Goal: Transaction & Acquisition: Purchase product/service

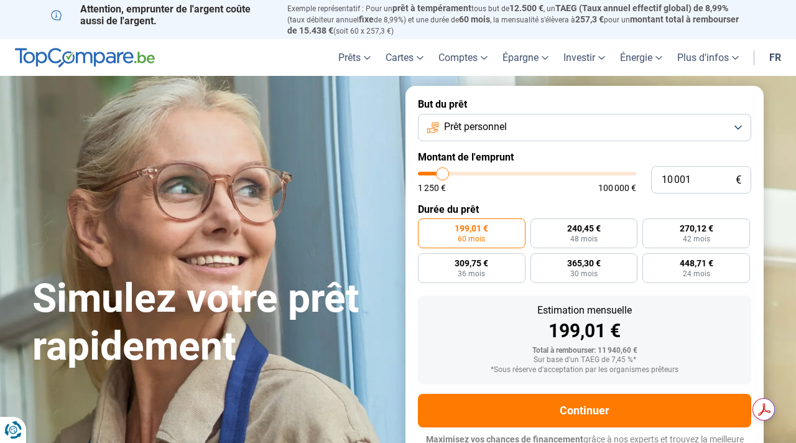
click at [516, 236] on label "199,01 € 60 mois" at bounding box center [472, 233] width 108 height 30
click at [426, 226] on input "199,01 € 60 mois" at bounding box center [422, 222] width 8 height 8
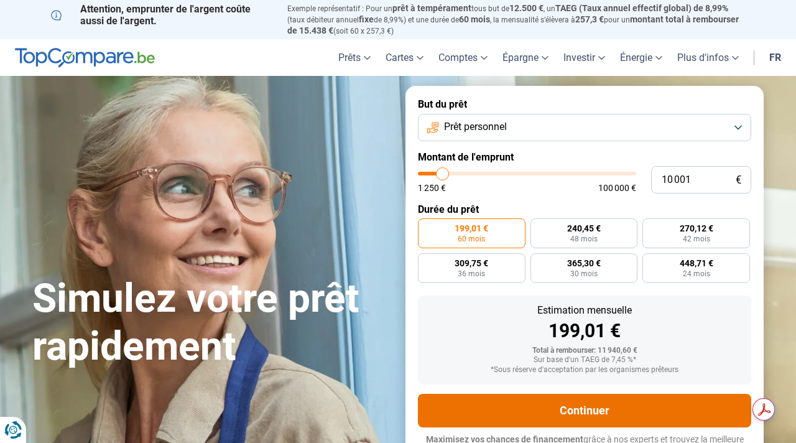
click at [565, 411] on button "Continuer" at bounding box center [584, 411] width 333 height 34
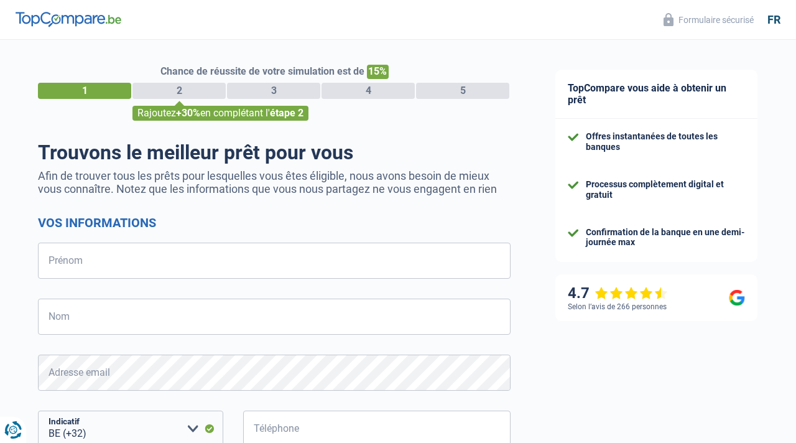
select select "32"
click at [486, 267] on input "Prénom" at bounding box center [274, 261] width 473 height 36
type input "Juliana"
type input "Setimio"
type input "487726783"
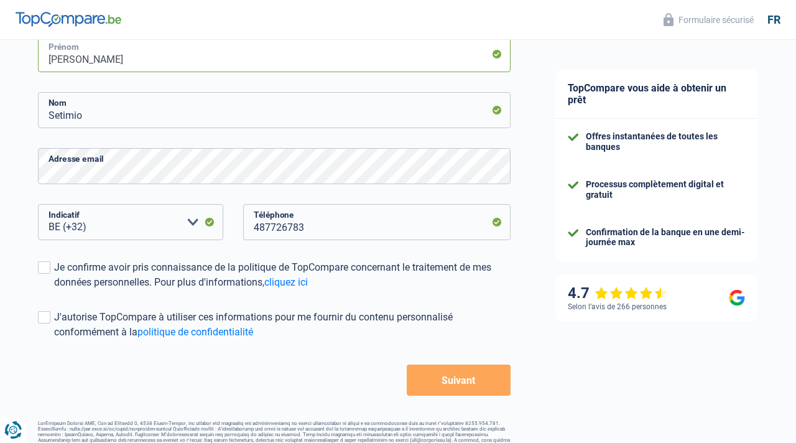
scroll to position [208, 0]
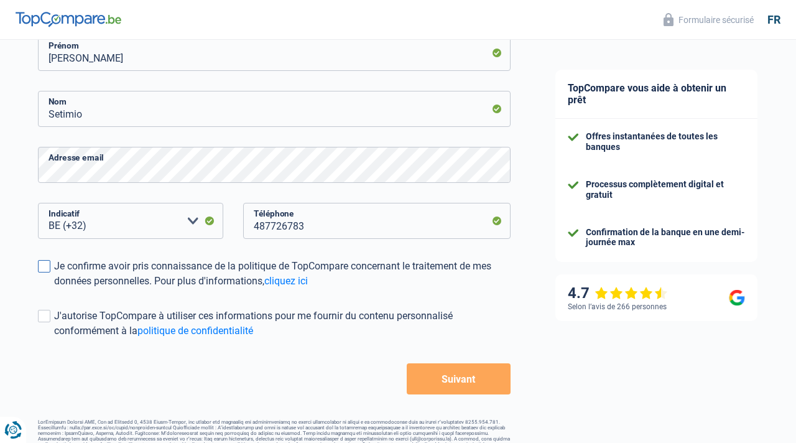
click at [49, 265] on span at bounding box center [44, 266] width 12 height 12
click at [54, 289] on input "Je confirme avoir pris connaissance de la politique de TopCompare concernant le…" at bounding box center [54, 289] width 0 height 0
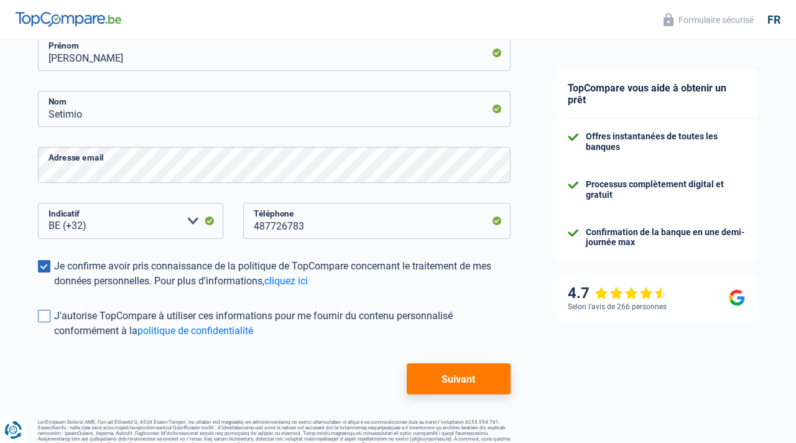
click at [49, 315] on span at bounding box center [44, 316] width 12 height 12
click at [54, 338] on input "J'autorise TopCompare à utiliser ces informations pour me fournir du contenu pe…" at bounding box center [54, 338] width 0 height 0
click at [442, 363] on form "Vos informations Juliana Prénom Setimio Nom Adresse email BE (+32) LU (+352) Ve…" at bounding box center [274, 200] width 473 height 387
click at [442, 374] on button "Suivant" at bounding box center [459, 378] width 104 height 31
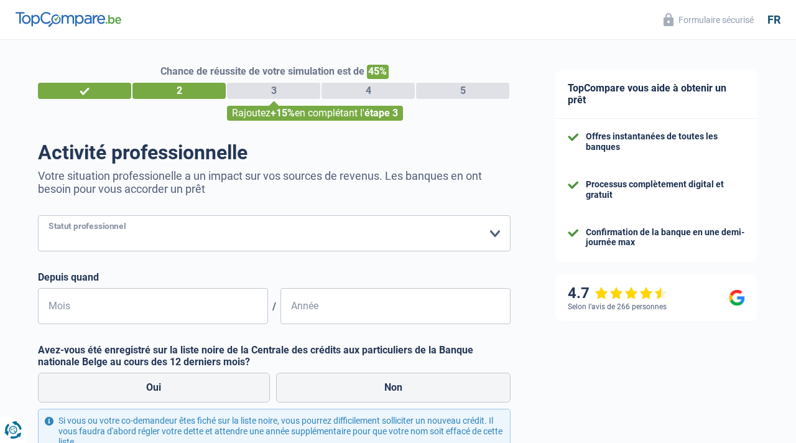
click at [351, 230] on select "Ouvrier Employé privé Employé public Invalide Indépendant Pensionné Chômeur Mut…" at bounding box center [274, 233] width 473 height 36
select select "independent"
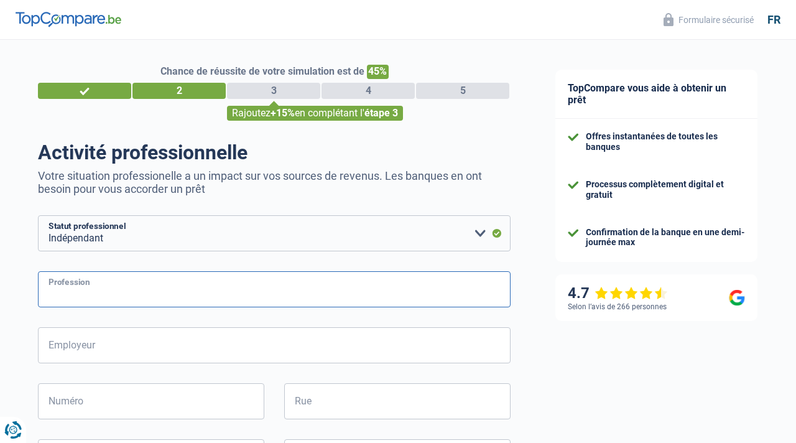
click at [244, 294] on input "Profession" at bounding box center [274, 289] width 473 height 36
type input "GERENTE"
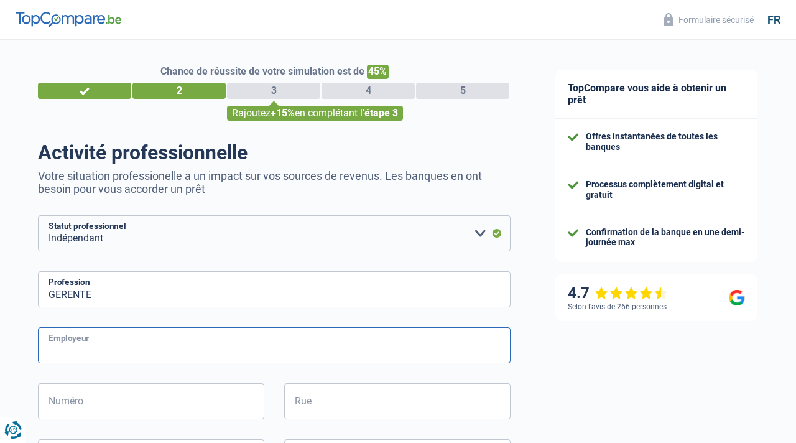
click at [228, 343] on input "Employeur" at bounding box center [274, 345] width 473 height 36
type input "Setimio & Co"
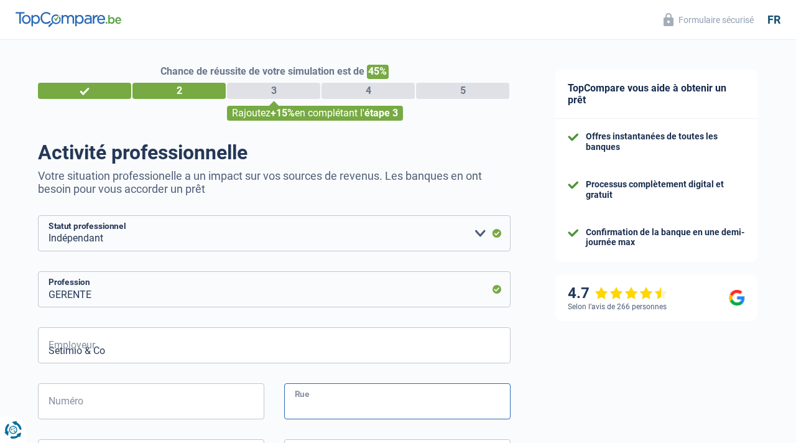
type input "AVENUE DE VERSAILLES, 31"
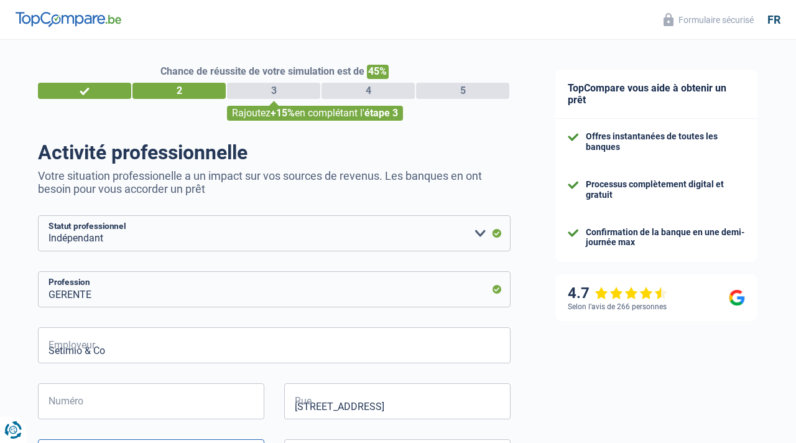
type input "1410"
type input "Waterloo"
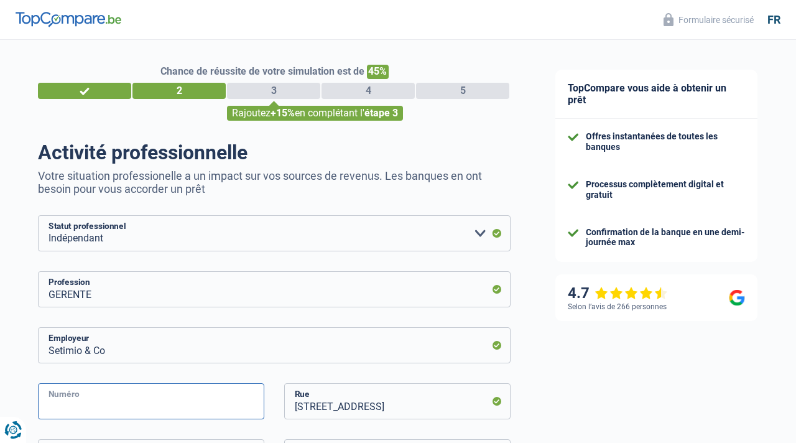
type input "31"
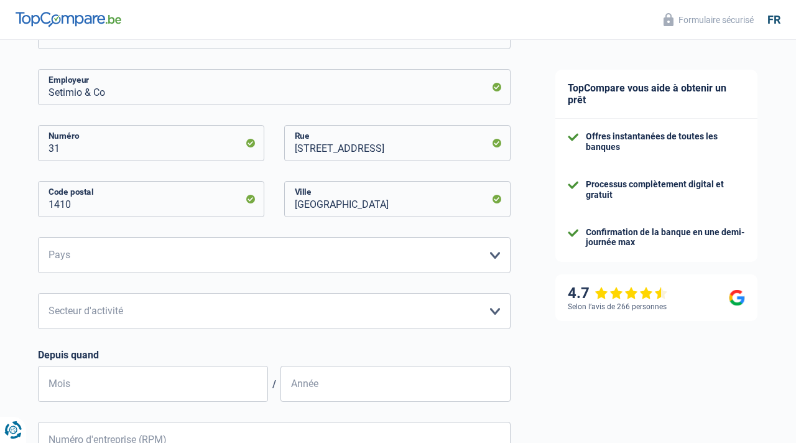
scroll to position [261, 0]
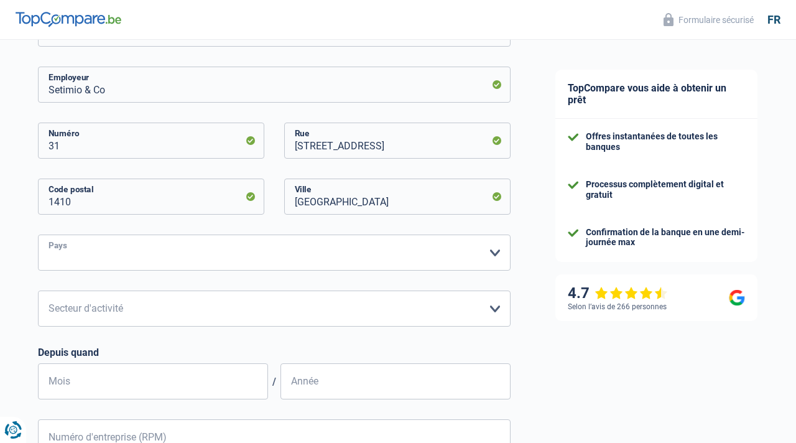
click at [233, 248] on select "Belgique Luxembourg Veuillez sélectionner une option" at bounding box center [274, 253] width 473 height 36
select select "BE"
click at [223, 305] on select "Agriculture/Pêche Industrie Horeca Courier/Fitness/Taxi Construction Banques/As…" at bounding box center [274, 309] width 473 height 36
select select "smallCompanies"
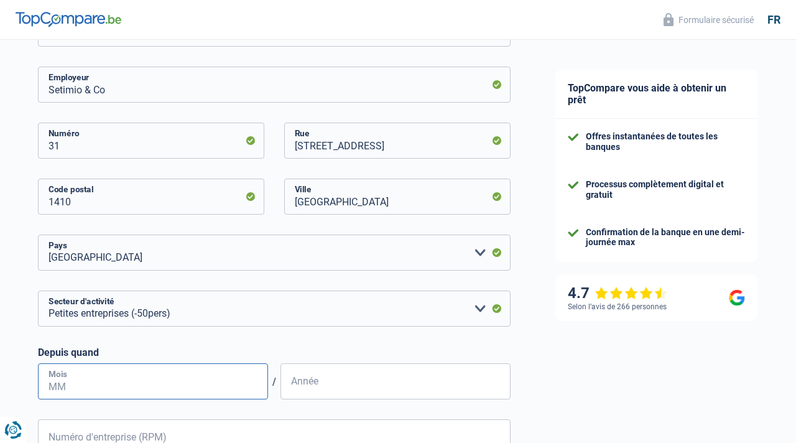
click at [152, 393] on input "Mois" at bounding box center [153, 381] width 230 height 36
type input "01"
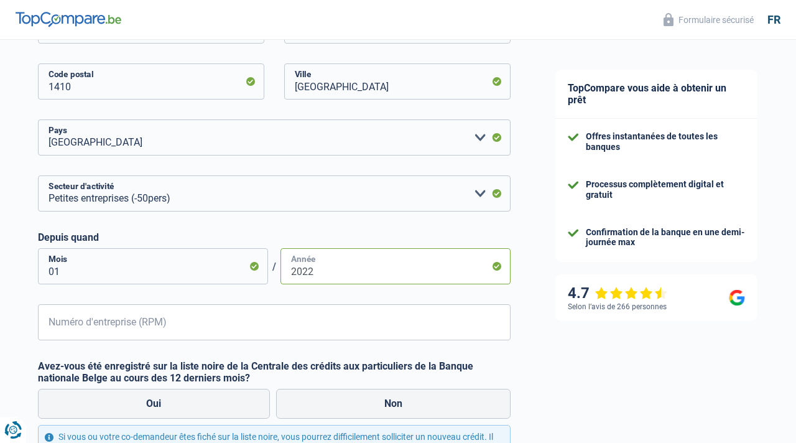
scroll to position [378, 0]
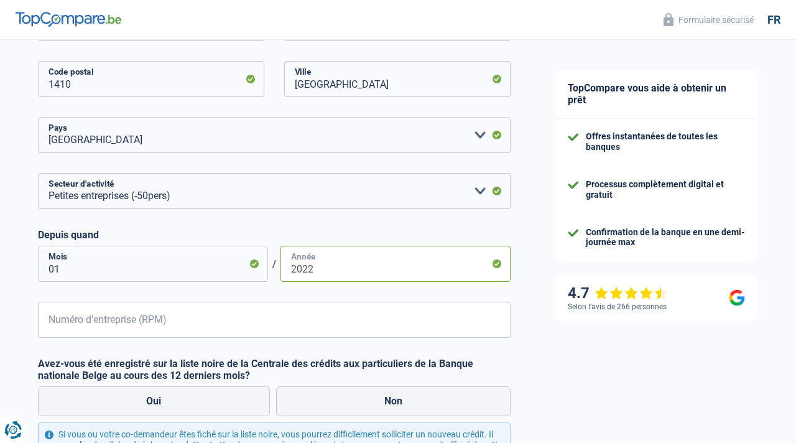
type input "2022"
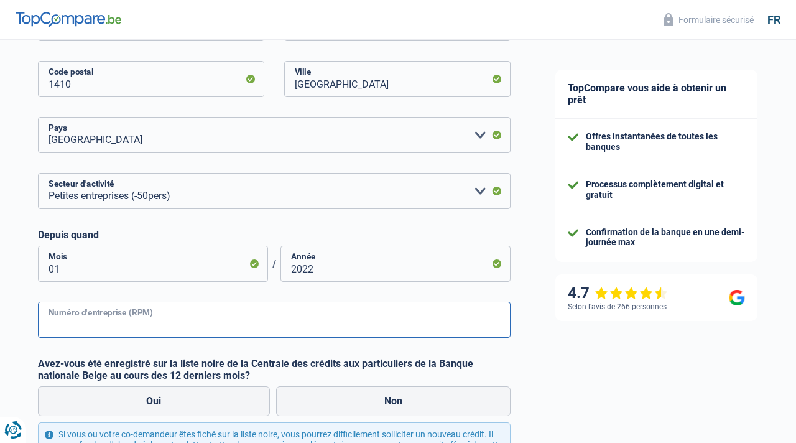
click at [172, 331] on input "Numéro d'entreprise (RPM)" at bounding box center [274, 320] width 473 height 36
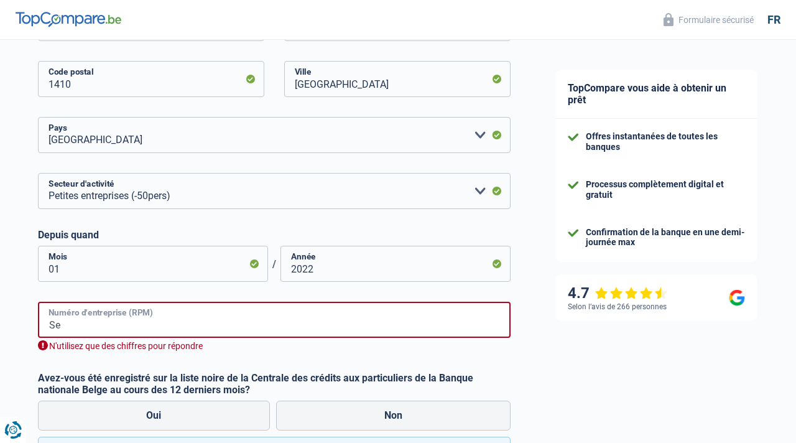
type input "S"
type input "0"
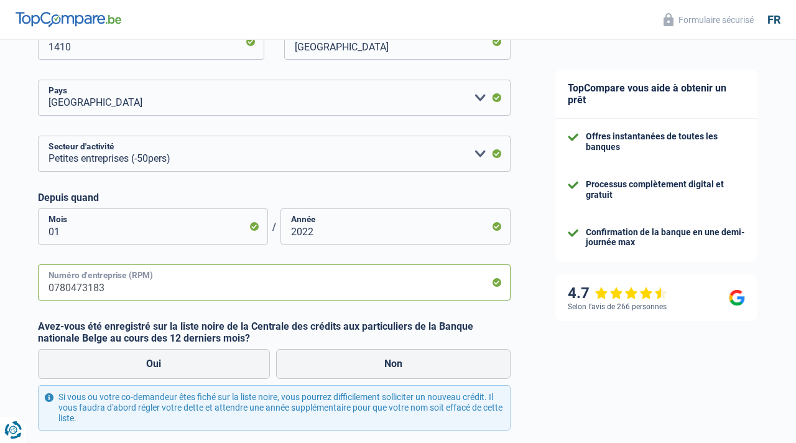
scroll to position [416, 0]
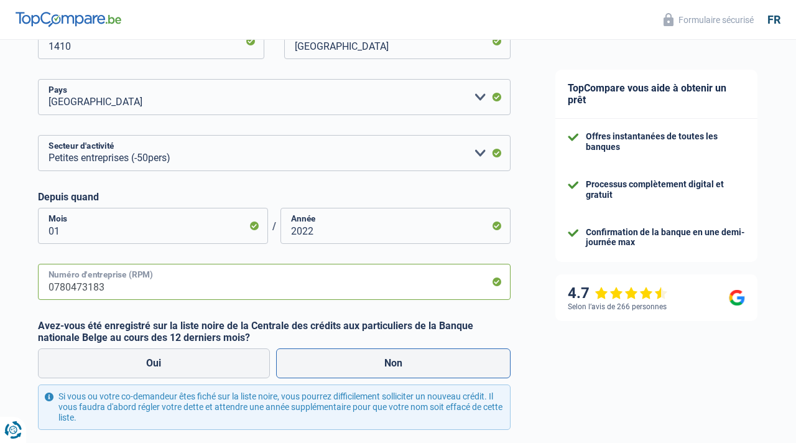
type input "0780473183"
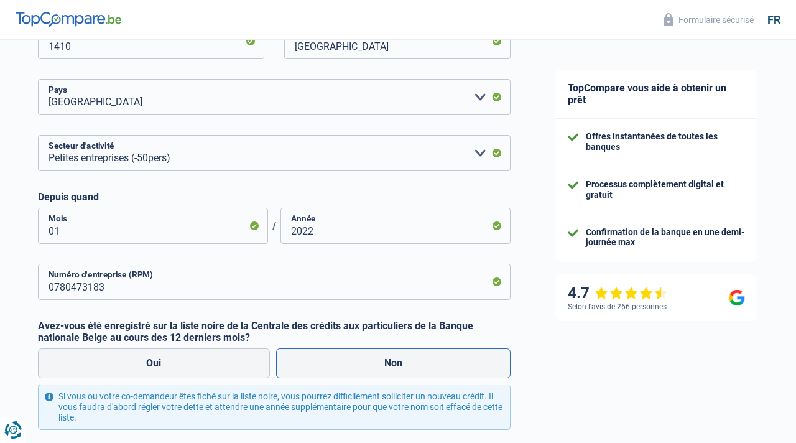
click at [374, 371] on label "Non" at bounding box center [393, 363] width 235 height 30
click at [374, 371] on input "Non" at bounding box center [393, 363] width 235 height 30
radio input "true"
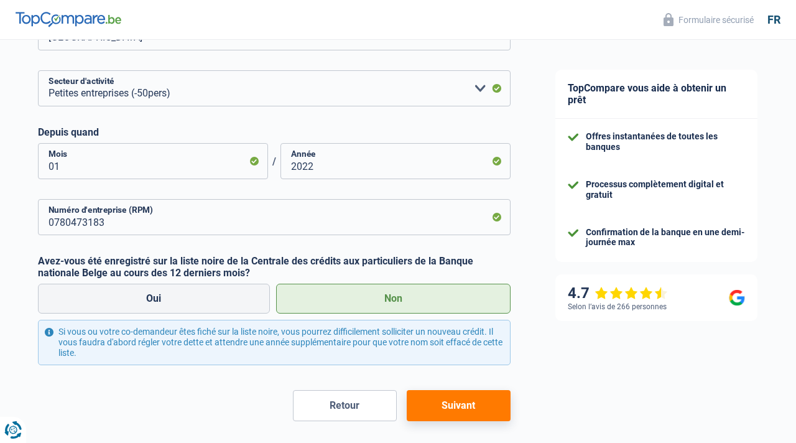
scroll to position [529, 0]
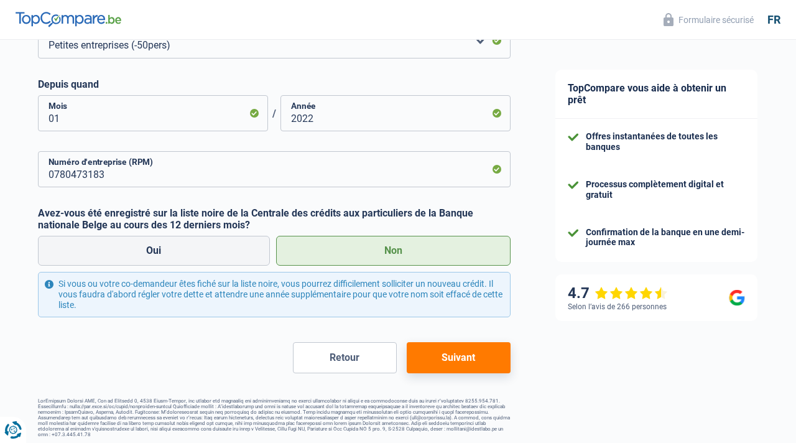
click at [452, 360] on button "Suivant" at bounding box center [459, 357] width 104 height 31
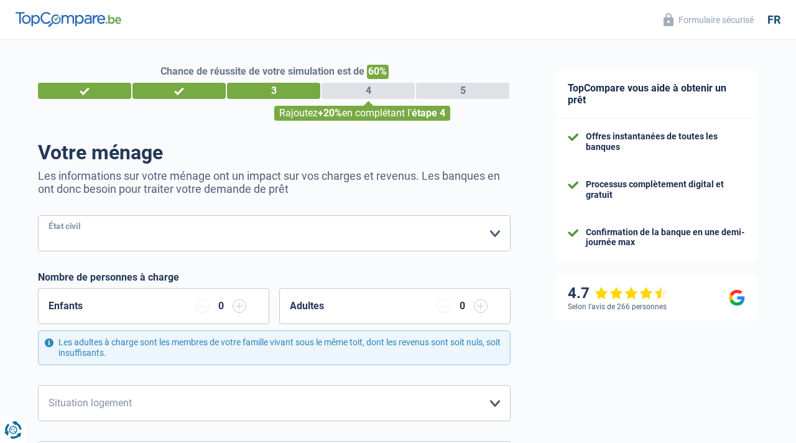
click at [465, 231] on select "Célibataire Marié(e) Cohabitant(e) légal(e) Divorcé(e) Veuf(ve) Séparé (de fait…" at bounding box center [274, 233] width 473 height 36
select select "single"
click at [233, 304] on input "button" at bounding box center [240, 306] width 14 height 14
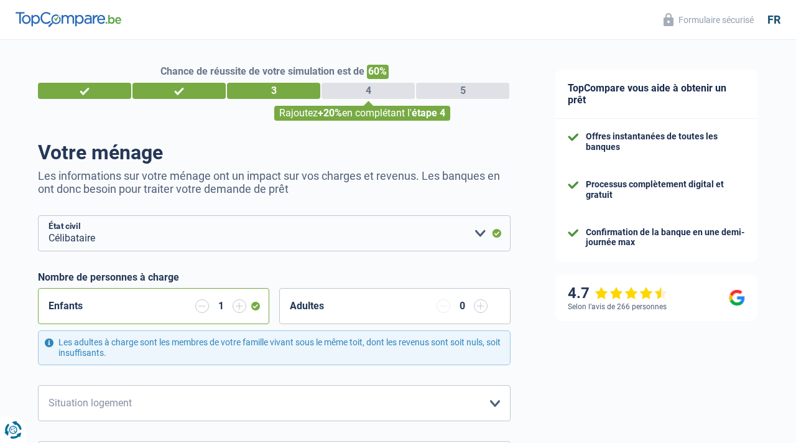
click at [233, 304] on input "button" at bounding box center [240, 306] width 14 height 14
click at [238, 306] on input "button" at bounding box center [240, 306] width 14 height 14
click at [203, 306] on input "button" at bounding box center [202, 306] width 14 height 14
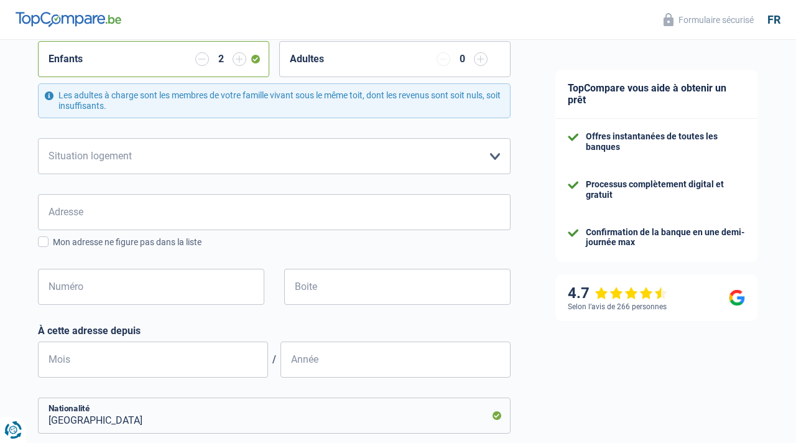
scroll to position [284, 0]
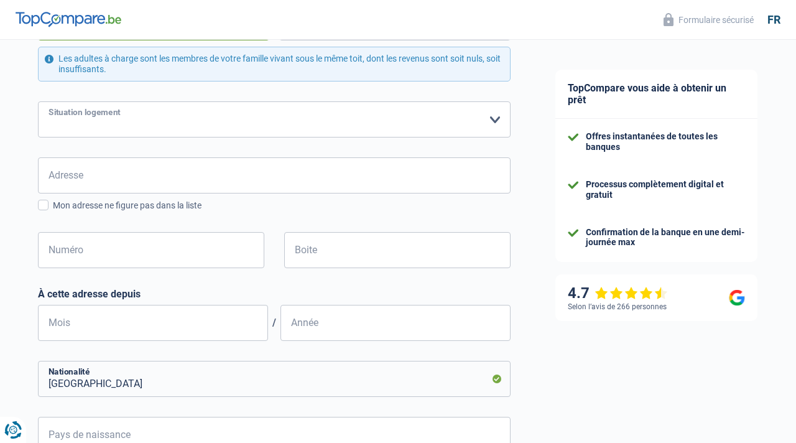
click at [274, 131] on select "Locataire Propriétaire avec prêt hypothécaire Propriétaire sans prêt hypothécai…" at bounding box center [274, 119] width 473 height 36
select select "liveWithParents"
click at [317, 114] on select "Locataire Propriétaire avec prêt hypothécaire Propriétaire sans prêt hypothécai…" at bounding box center [274, 119] width 473 height 36
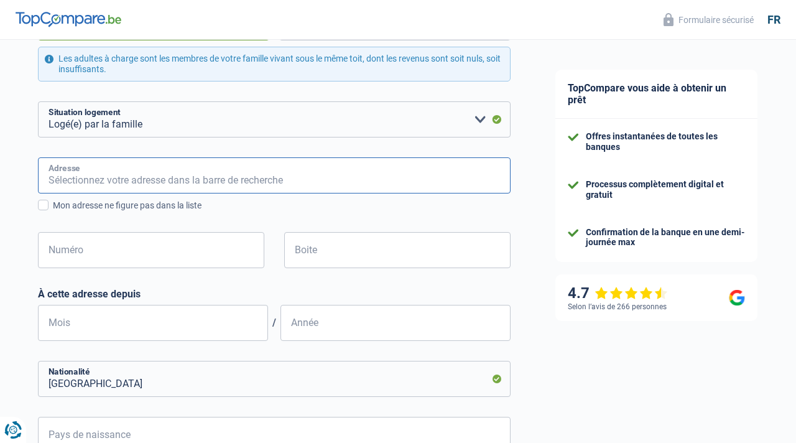
click at [270, 170] on input "Adresse" at bounding box center [274, 175] width 473 height 36
type input "Avenue de l'écuyer 46"
type input "Belgium"
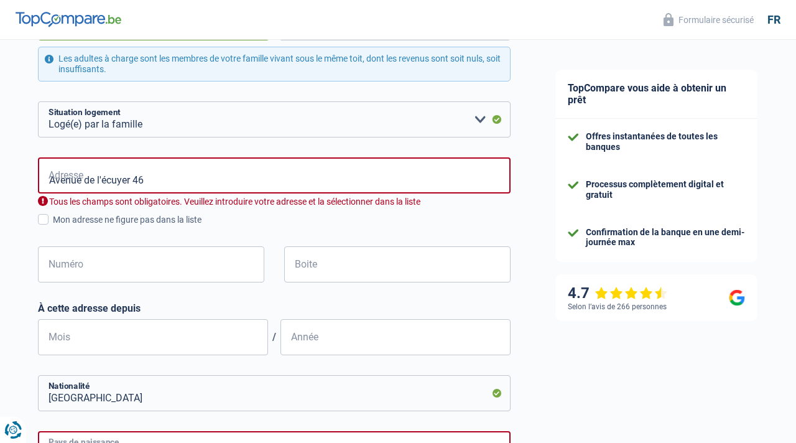
type input "Belgium"
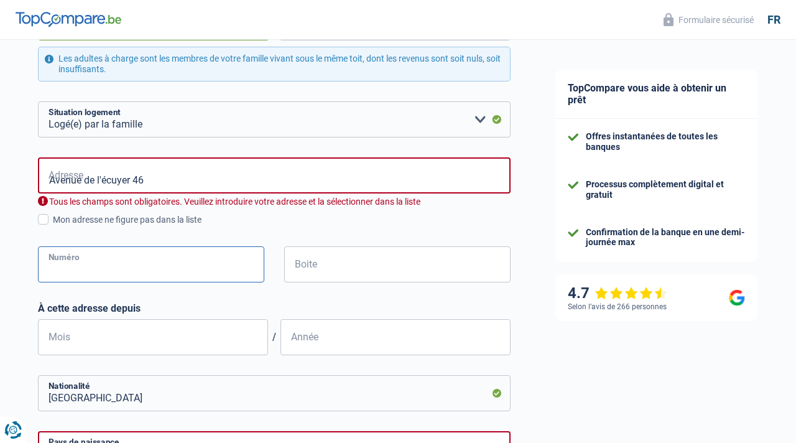
click at [194, 264] on input "Numéro" at bounding box center [151, 264] width 226 height 36
type input "46"
type input "RHODE SAINT GENESE"
click at [236, 327] on input "Mois" at bounding box center [153, 337] width 230 height 36
type input "10"
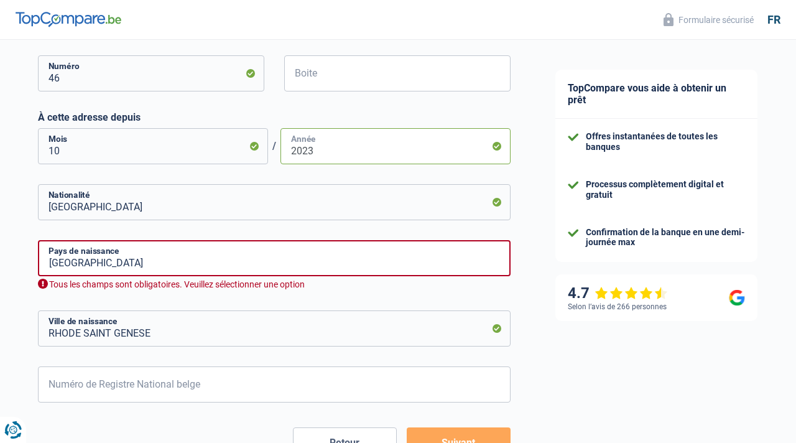
scroll to position [478, 0]
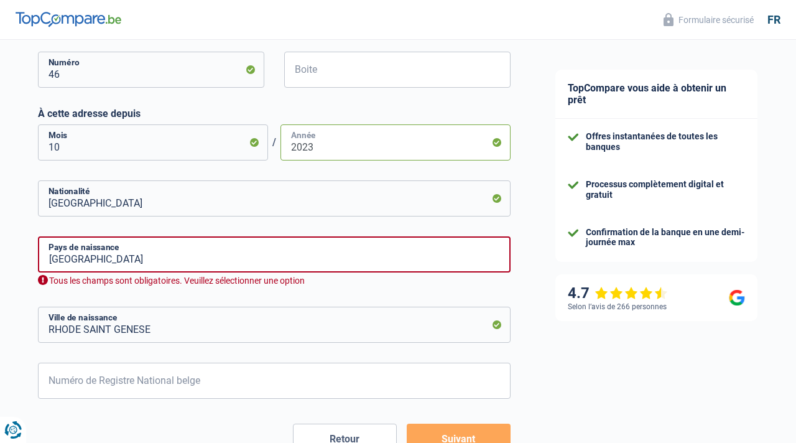
type input "2023"
click at [269, 260] on input "Belgium" at bounding box center [274, 254] width 473 height 36
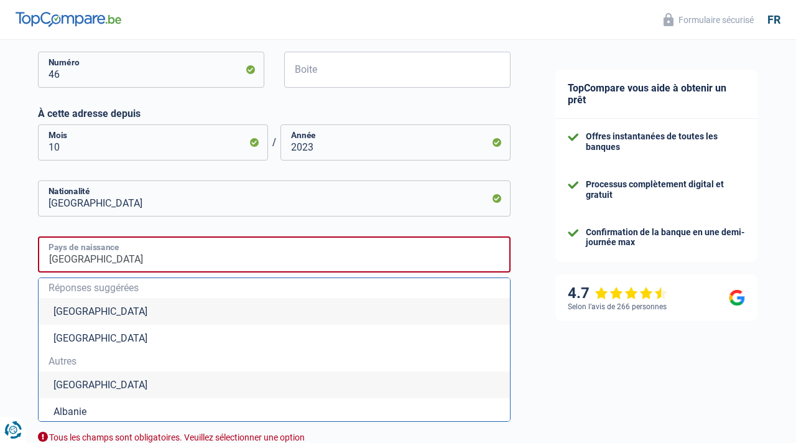
click at [269, 260] on input "Belgium" at bounding box center [274, 254] width 473 height 36
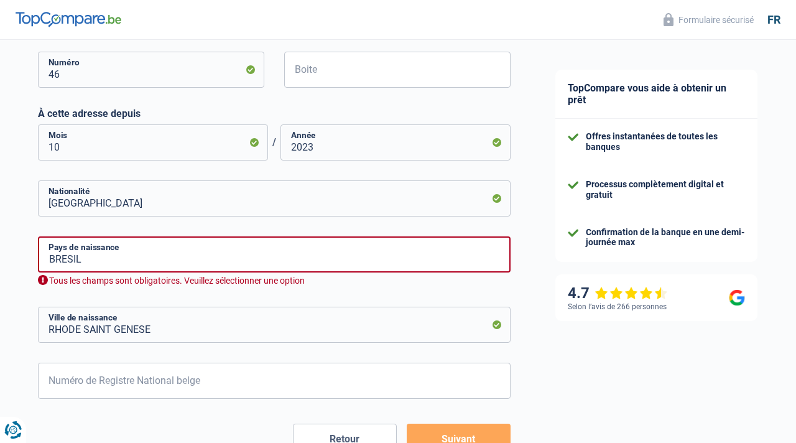
click at [260, 291] on form "Célibataire Marié(e) Cohabitant(e) légal(e) Divorcé(e) Veuf(ve) Séparé (de fait…" at bounding box center [274, 96] width 473 height 718
click at [266, 260] on input "BRESIL" at bounding box center [274, 254] width 473 height 36
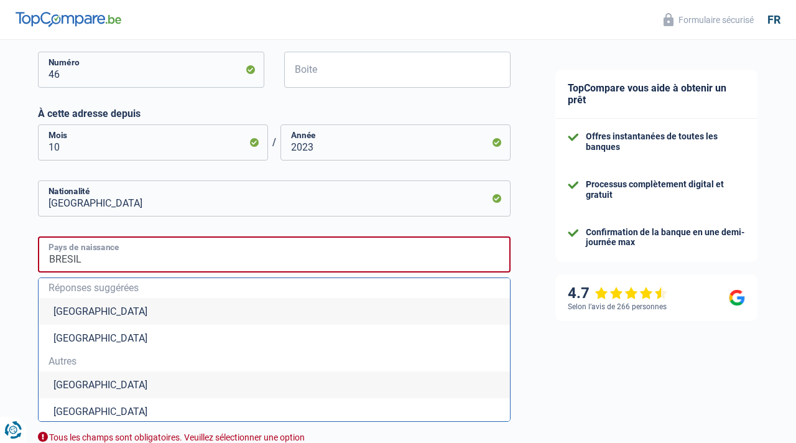
click at [266, 260] on input "BRESIL" at bounding box center [274, 254] width 473 height 36
click at [191, 377] on li "Brésil" at bounding box center [275, 384] width 472 height 27
type input "Brésil"
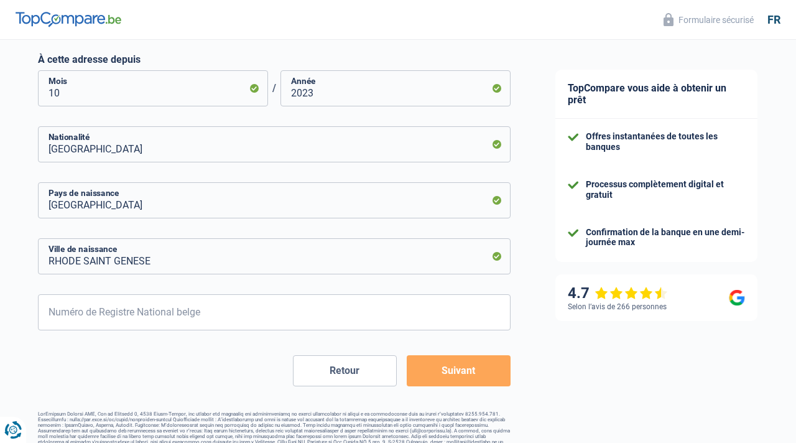
scroll to position [534, 0]
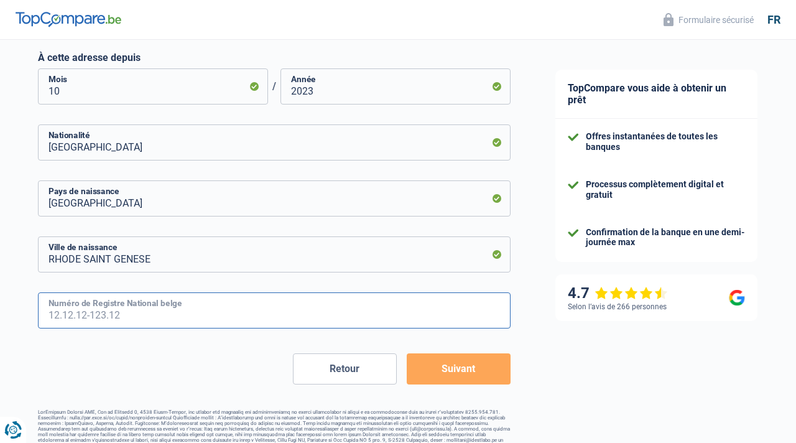
click at [221, 305] on input "Numéro de Registre National belge" at bounding box center [274, 310] width 473 height 36
type input "84.04.27-602.89"
click at [455, 358] on button "Suivant" at bounding box center [459, 368] width 104 height 31
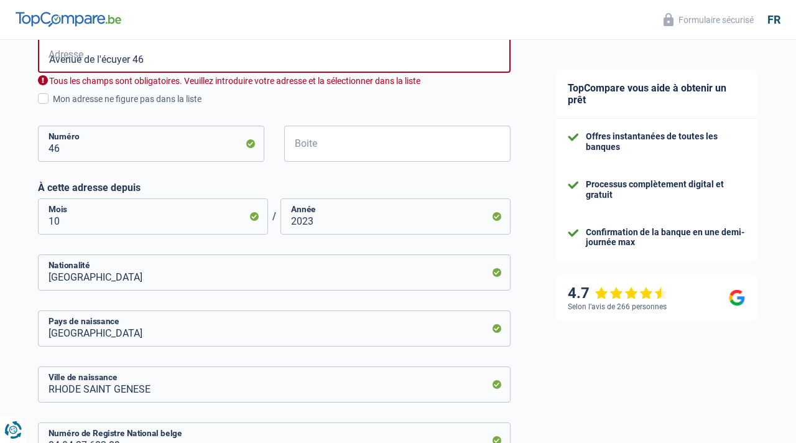
scroll to position [394, 0]
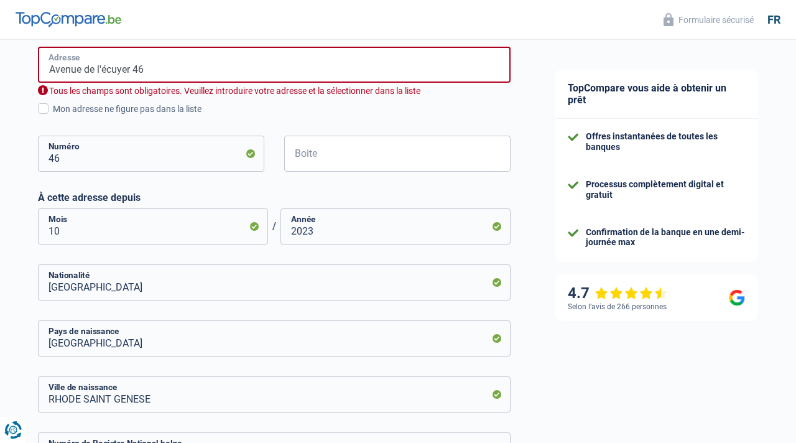
drag, startPoint x: 129, startPoint y: 67, endPoint x: 159, endPoint y: 68, distance: 29.9
click at [159, 69] on input "Avenue de l'écuyer 46" at bounding box center [274, 65] width 473 height 36
drag, startPoint x: 134, startPoint y: 70, endPoint x: 206, endPoint y: 80, distance: 72.8
click at [206, 81] on input "SCHILDNAPLAAN, 46" at bounding box center [274, 65] width 473 height 36
type input "SCHILDNAPLAAN,"
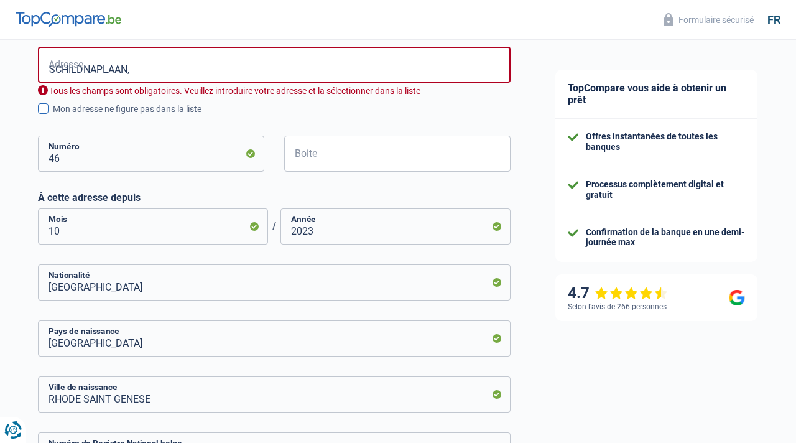
click at [277, 106] on div "Mon adresse ne figure pas dans la liste" at bounding box center [282, 109] width 458 height 13
click at [53, 116] on input "Mon adresse ne figure pas dans la liste" at bounding box center [53, 116] width 0 height 0
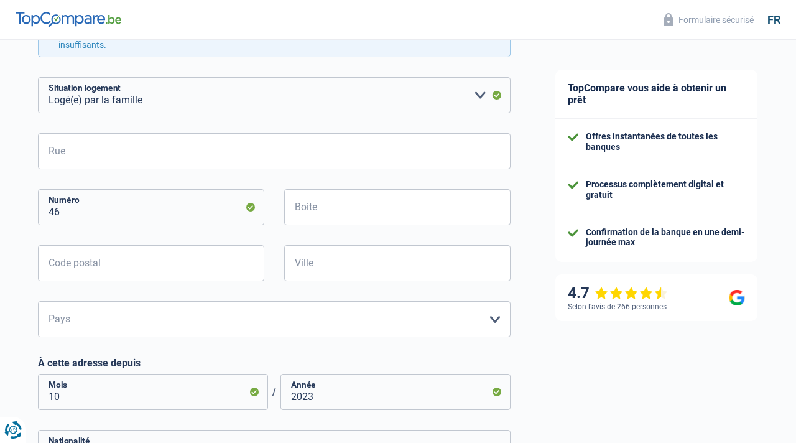
scroll to position [306, 0]
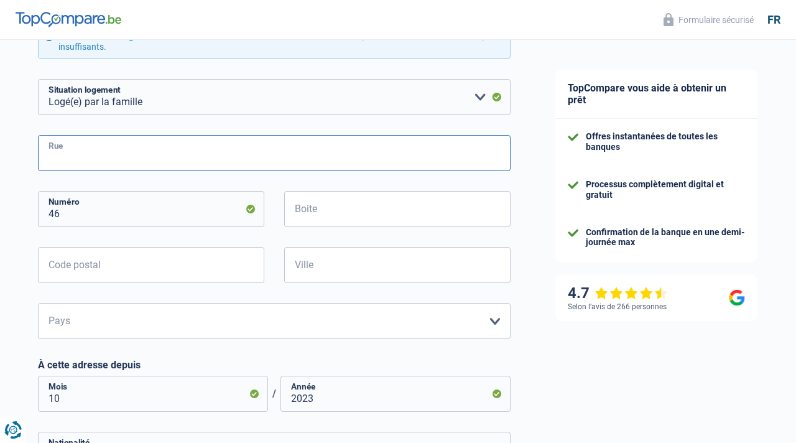
click at [203, 165] on input "Rue" at bounding box center [274, 153] width 473 height 36
type input "Avenue de Versailles"
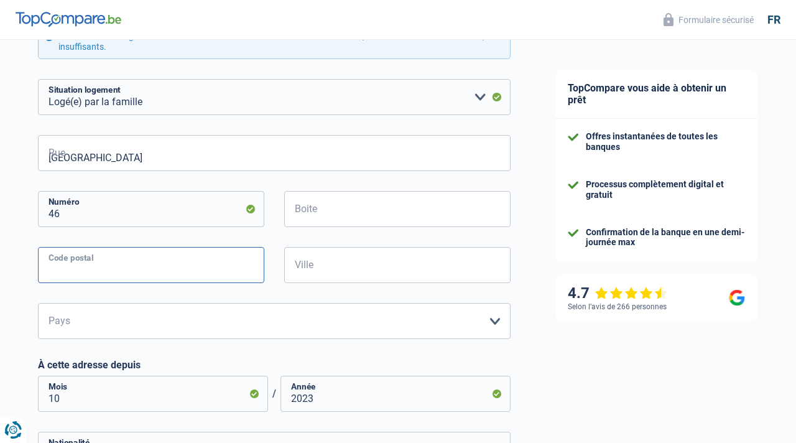
type input "1410"
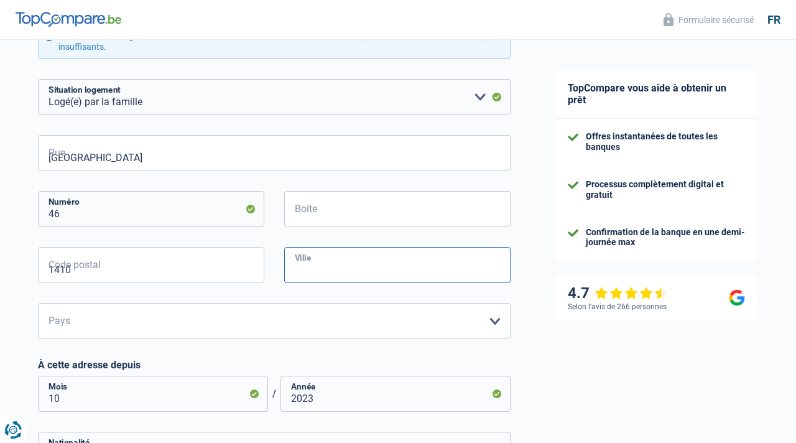
type input "Waterloo"
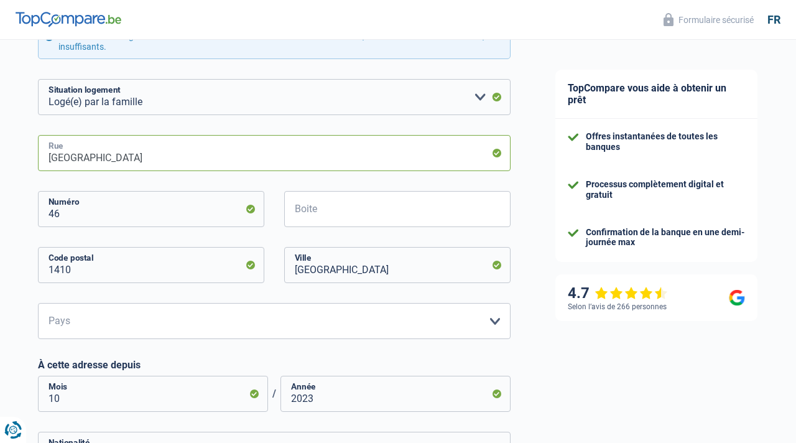
type input "AVENUE DE VERSAILLES, 31"
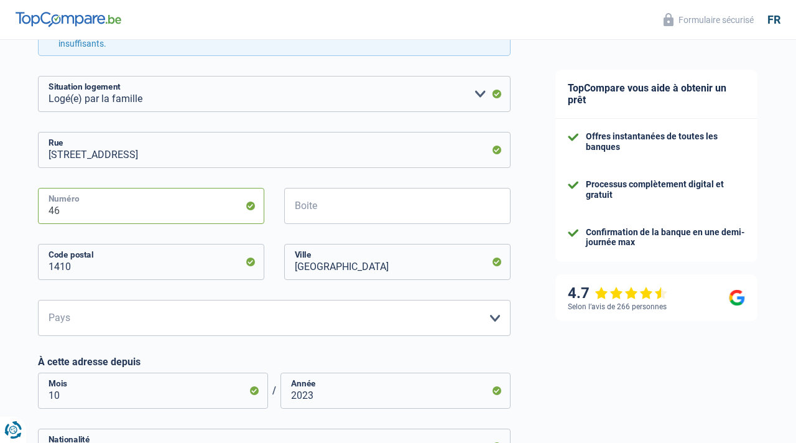
click at [126, 198] on input "46" at bounding box center [151, 206] width 226 height 36
type input "31"
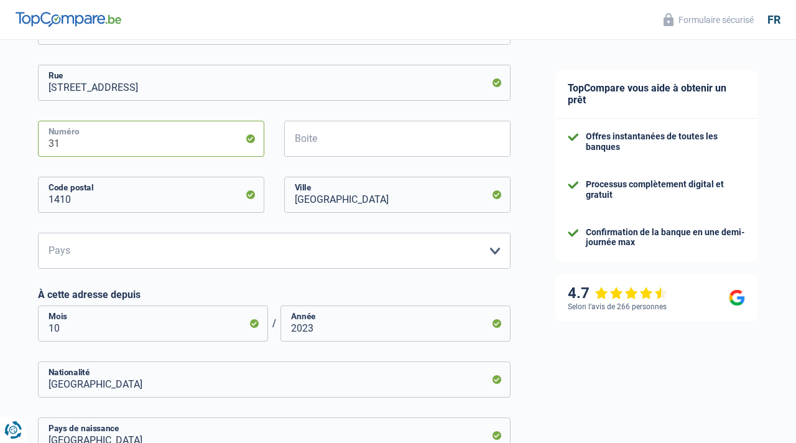
scroll to position [378, 0]
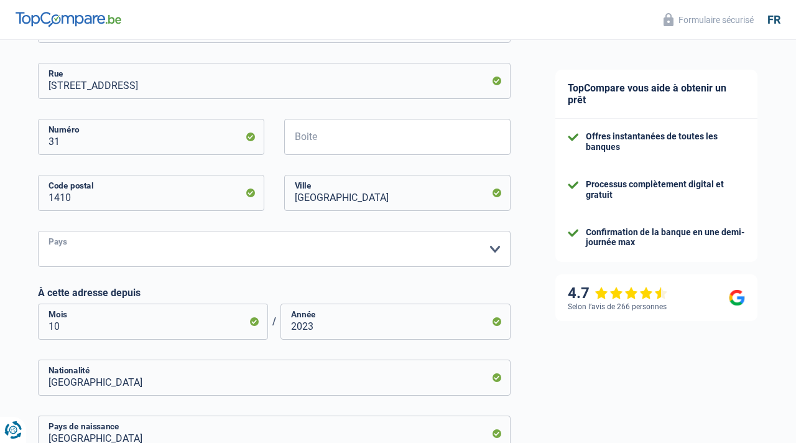
click at [200, 246] on select "Belgique Luxembourg Veuillez sélectionner une option" at bounding box center [274, 249] width 473 height 36
select select "BE"
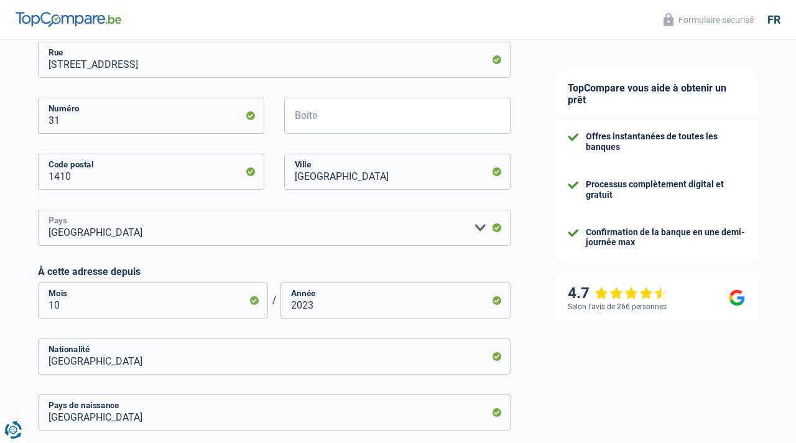
scroll to position [397, 0]
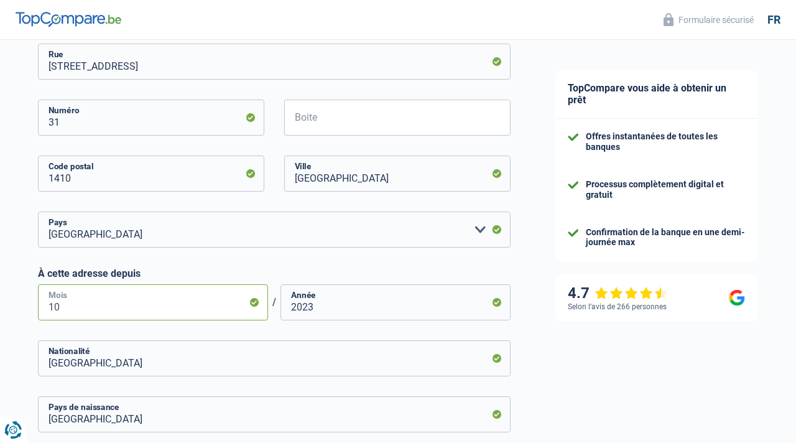
click at [86, 309] on input "10" at bounding box center [153, 302] width 230 height 36
type input "12"
click at [309, 309] on input "2023" at bounding box center [396, 302] width 230 height 36
type input "2022"
click at [352, 328] on form "Célibataire Marié(e) Cohabitant(e) légal(e) Divorcé(e) Veuf(ve) Séparé (de fait…" at bounding box center [274, 209] width 473 height 783
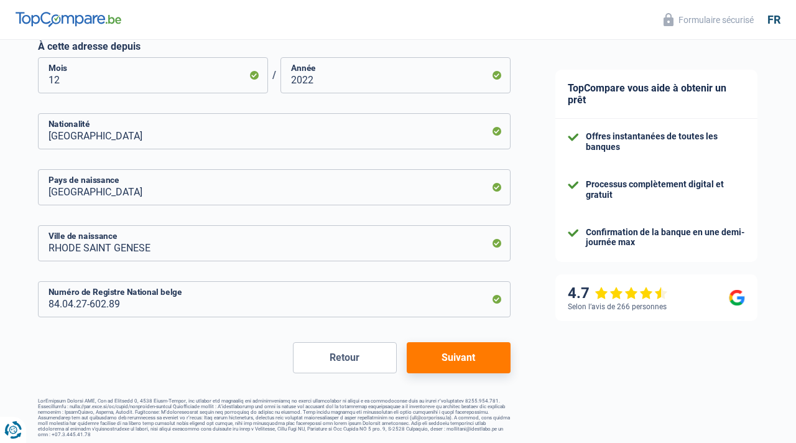
scroll to position [625, 0]
click at [460, 348] on button "Suivant" at bounding box center [459, 357] width 104 height 31
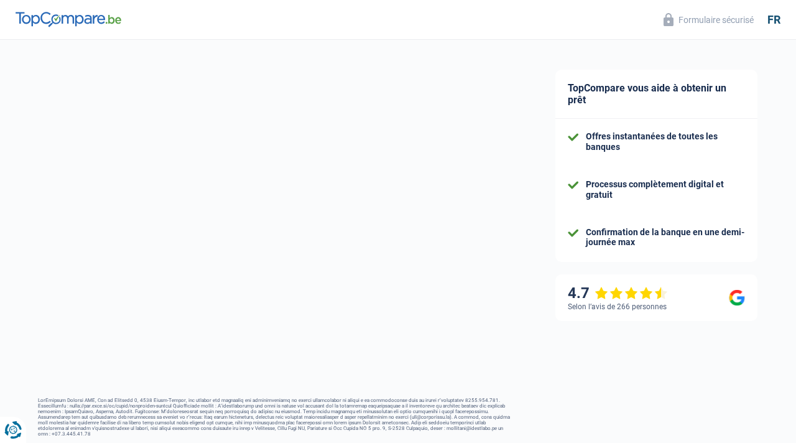
select select "familyAllowances"
select select "netSalary"
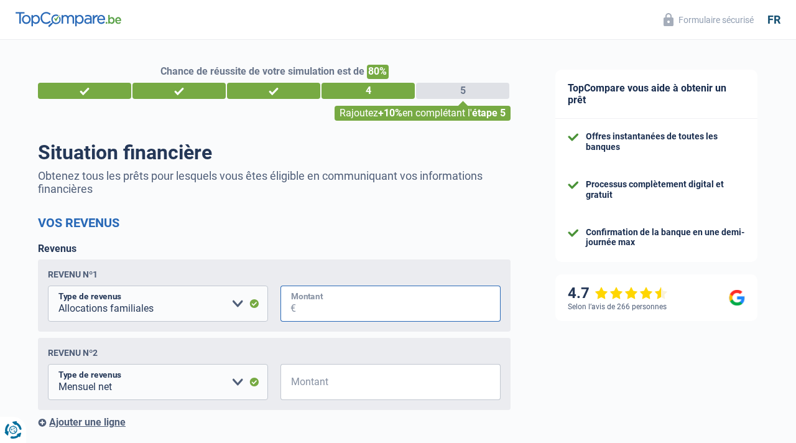
click at [388, 307] on input "Montant" at bounding box center [398, 304] width 205 height 36
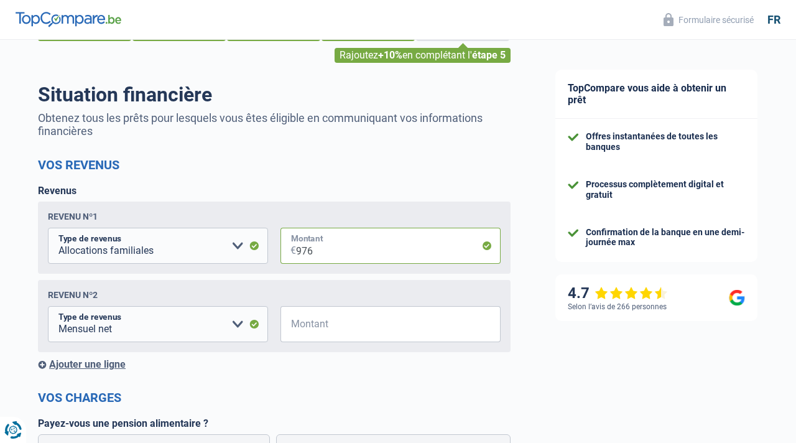
scroll to position [65, 0]
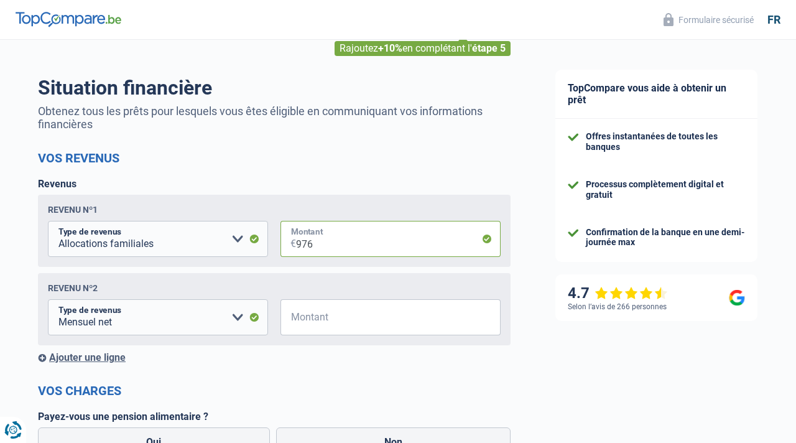
type input "976"
click at [377, 324] on input "Montant" at bounding box center [398, 317] width 205 height 36
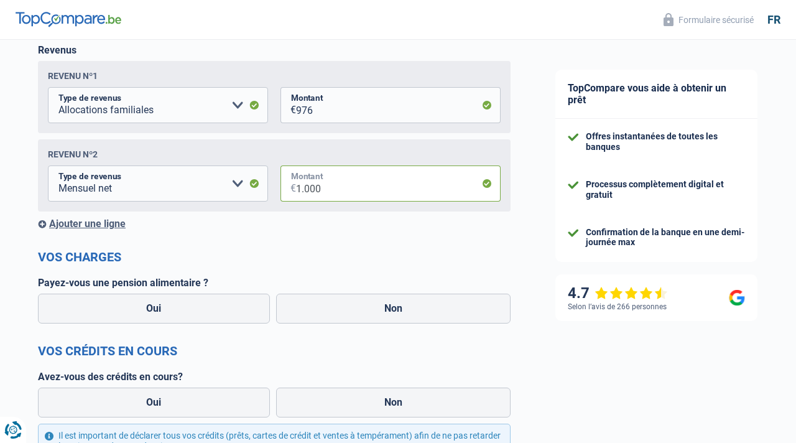
scroll to position [205, 0]
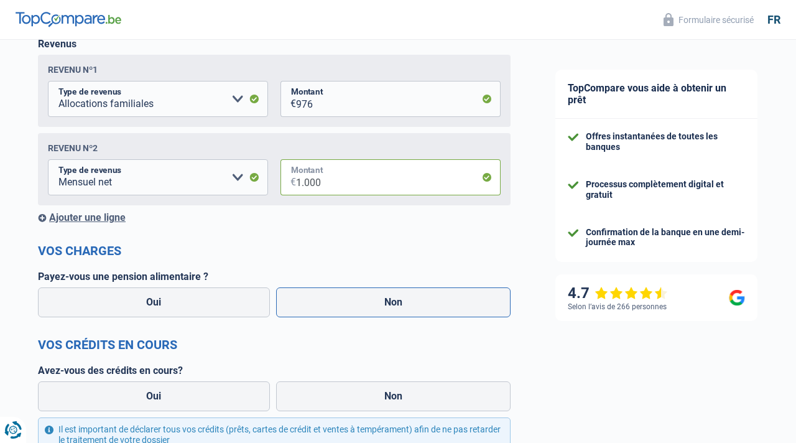
type input "1.000"
click at [321, 305] on label "Non" at bounding box center [393, 302] width 235 height 30
click at [321, 305] on input "Non" at bounding box center [393, 302] width 235 height 30
radio input "true"
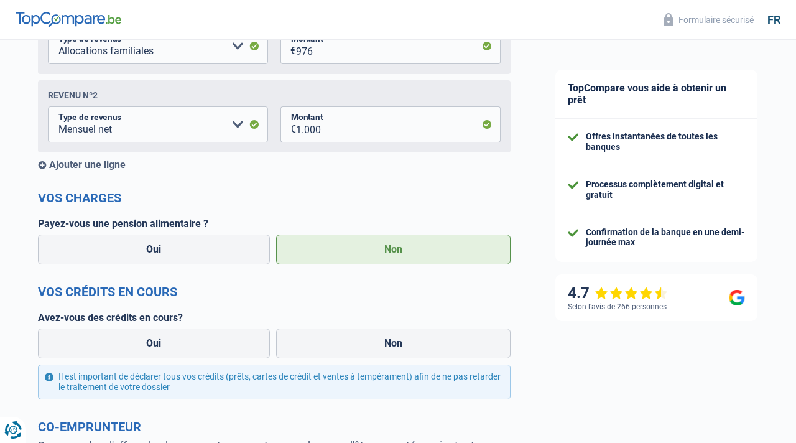
scroll to position [300, 0]
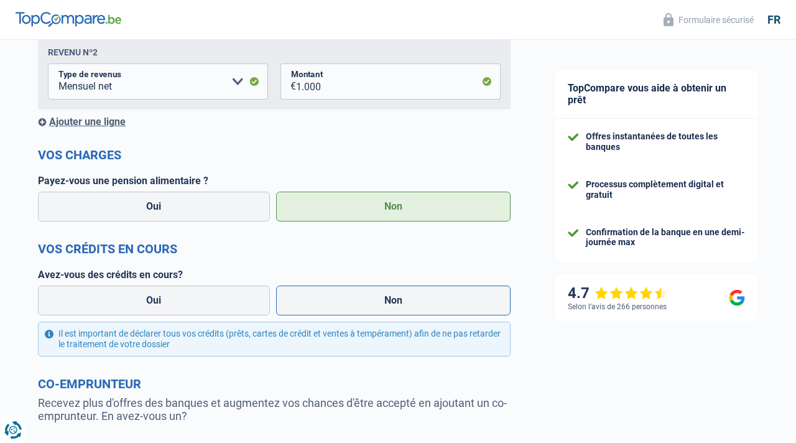
click at [336, 300] on label "Non" at bounding box center [393, 301] width 235 height 30
click at [336, 300] on input "Non" at bounding box center [393, 301] width 235 height 30
radio input "true"
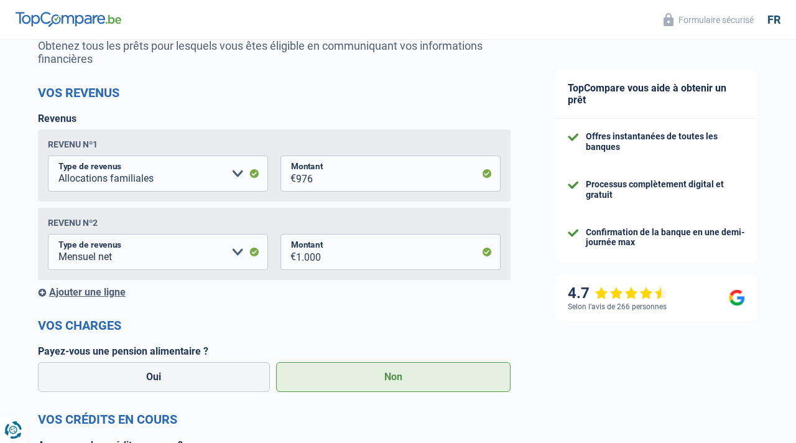
scroll to position [128, 0]
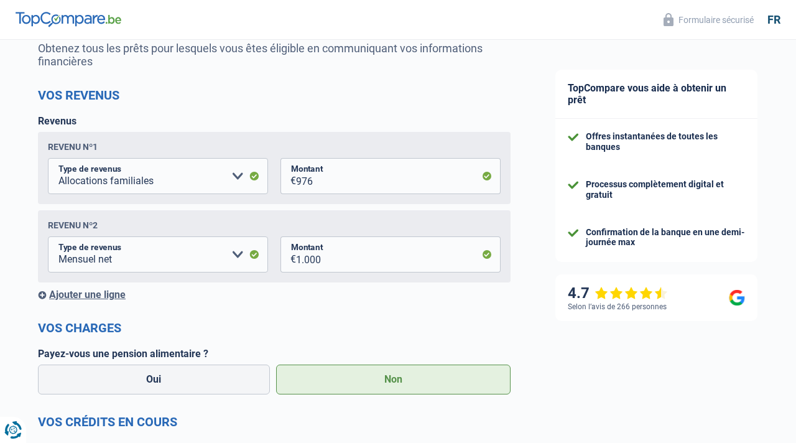
click at [100, 293] on div "Ajouter une ligne" at bounding box center [274, 295] width 473 height 12
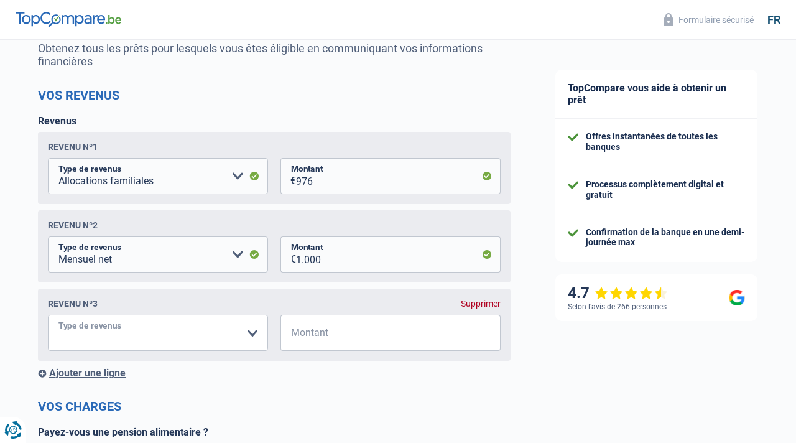
click at [134, 333] on select "Allocation d'handicap Allocations chômage Allocations familiales Chèques repas …" at bounding box center [158, 333] width 220 height 36
select select "previousEmployerCompensation"
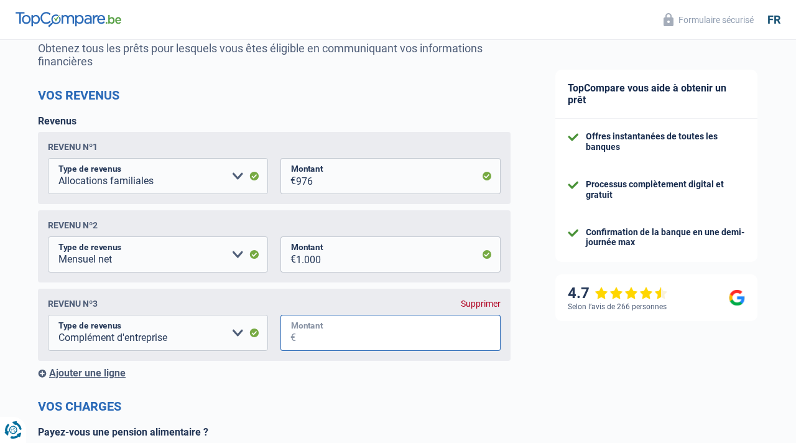
click at [342, 338] on input "Montant" at bounding box center [398, 333] width 205 height 36
type input "2.100"
click at [372, 388] on form "Vos revenus Revenus Revenu nº1 Allocation d'handicap Allocations chômage Alloca…" at bounding box center [274, 442] width 473 height 709
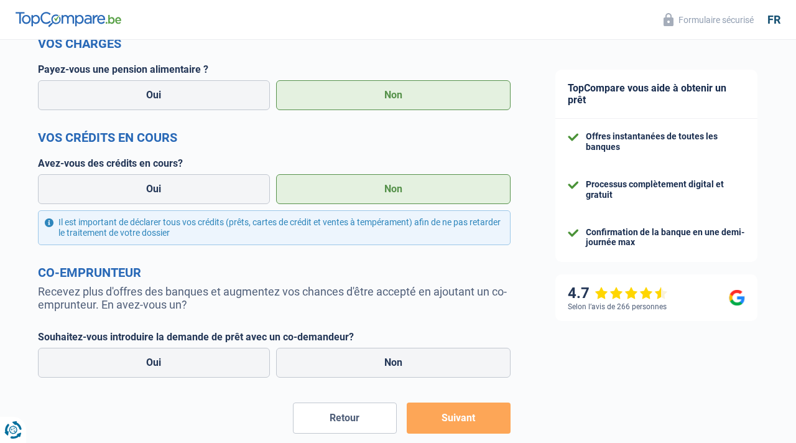
scroll to position [503, 0]
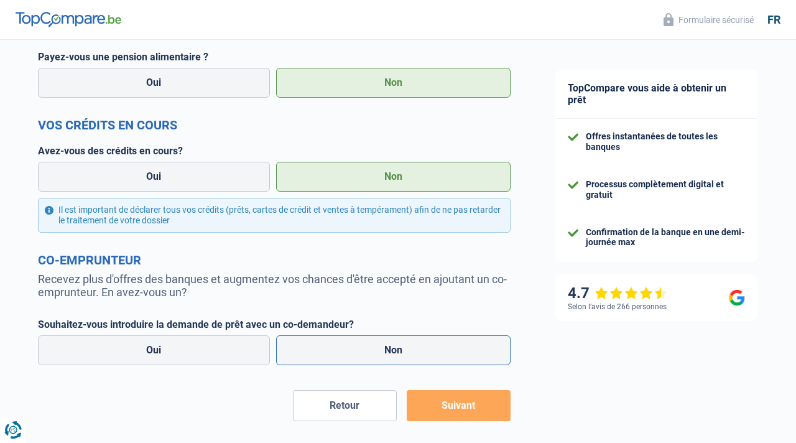
click at [384, 355] on label "Non" at bounding box center [393, 350] width 235 height 30
click at [384, 355] on input "Non" at bounding box center [393, 350] width 235 height 30
radio input "true"
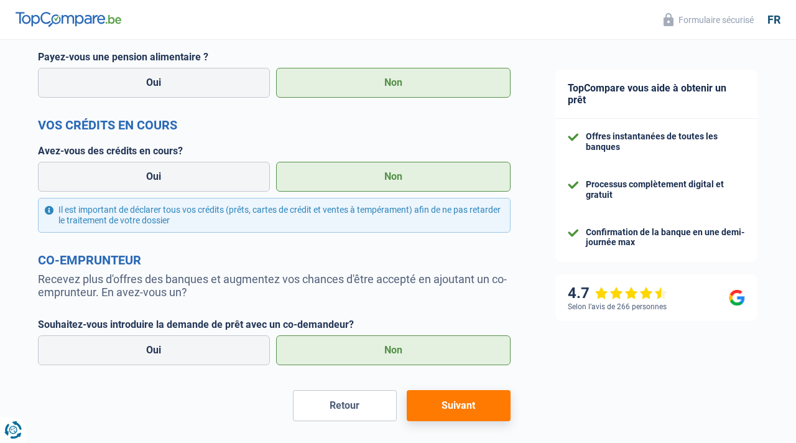
click at [440, 415] on button "Suivant" at bounding box center [459, 405] width 104 height 31
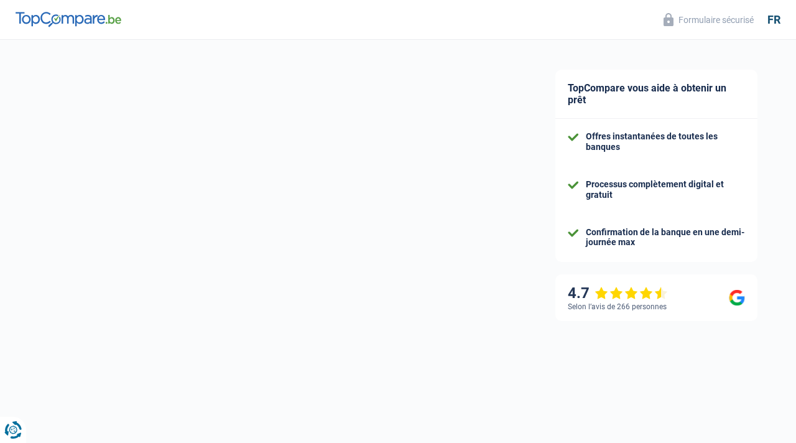
select select "60"
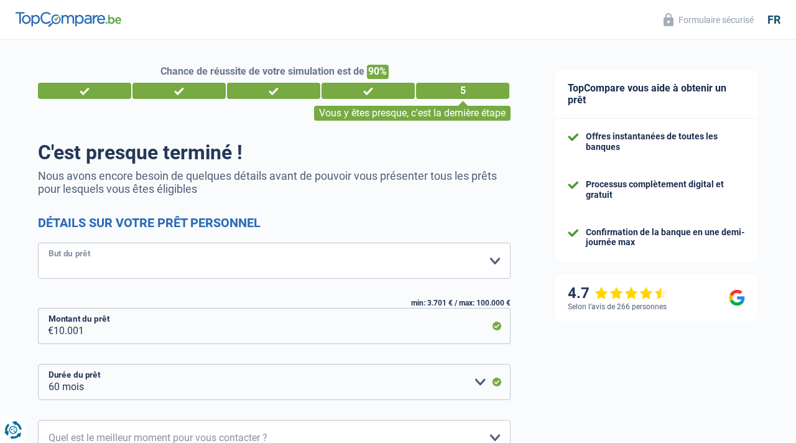
click at [303, 258] on select "Confort maison: meubles, textile, peinture, électroménager, outillage non-profe…" at bounding box center [274, 261] width 473 height 36
select select "judicial"
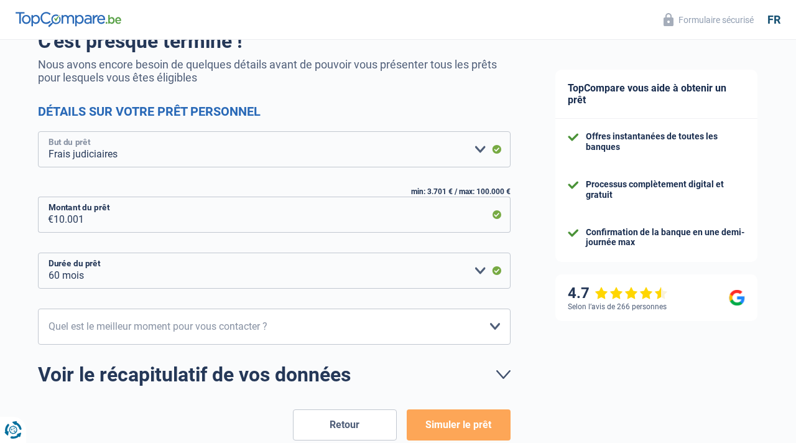
scroll to position [113, 0]
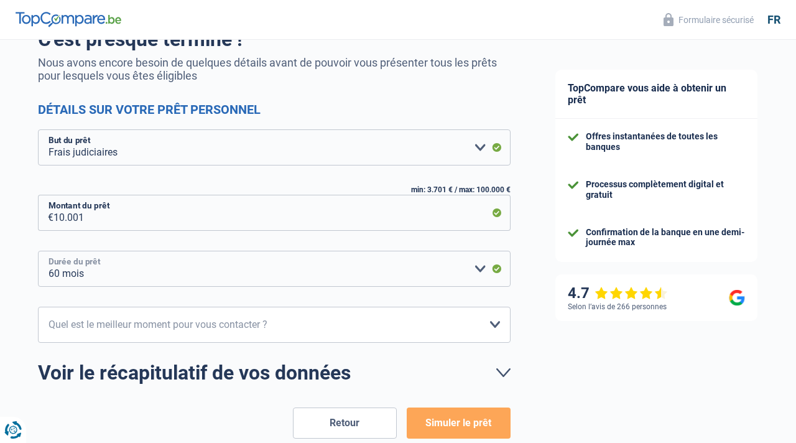
click at [207, 263] on select "12 mois 18 mois 24 mois 30 mois 36 mois 42 mois 48 mois 60 mois Veuillez sélect…" at bounding box center [274, 269] width 473 height 36
click at [170, 269] on select "12 mois 18 mois 24 mois 30 mois 36 mois 42 mois 48 mois 60 mois Veuillez sélect…" at bounding box center [274, 269] width 473 height 36
select select "30"
click at [212, 332] on select "10h-12h 12h-14h 14h-16h 16h-18h Veuillez sélectionner une option" at bounding box center [274, 325] width 473 height 36
select select "10-12"
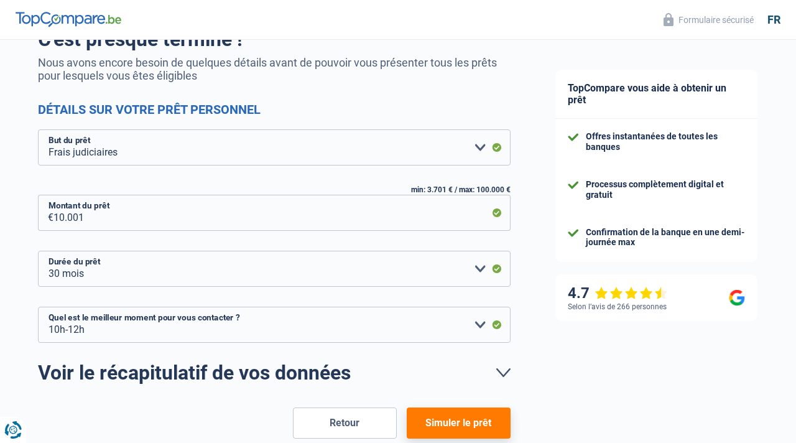
click at [455, 427] on button "Simuler le prêt" at bounding box center [459, 422] width 104 height 31
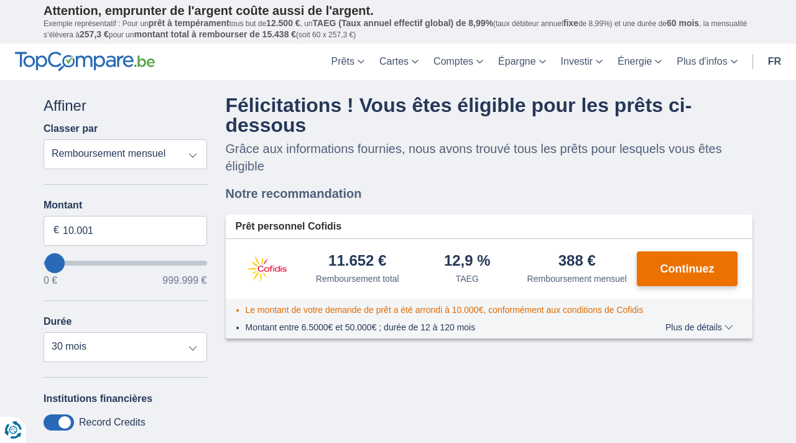
click at [654, 281] on button "Continuez" at bounding box center [687, 268] width 101 height 35
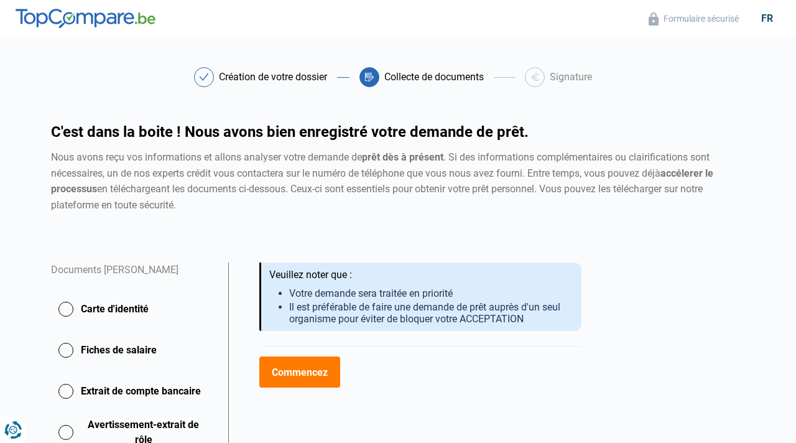
click at [282, 373] on button "Commencez" at bounding box center [299, 371] width 80 height 31
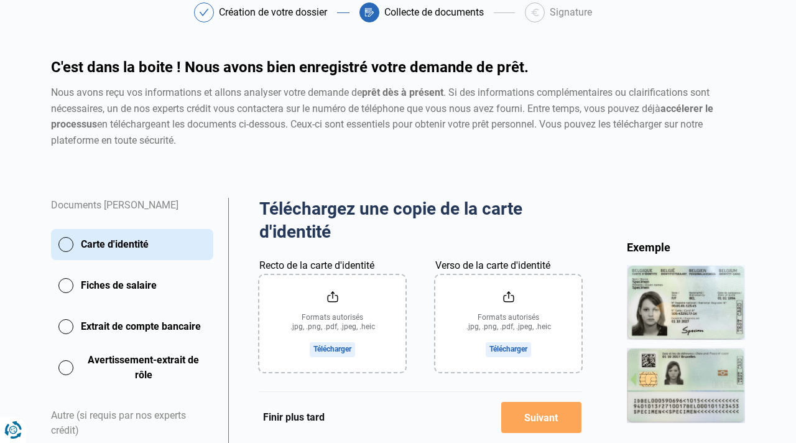
scroll to position [73, 0]
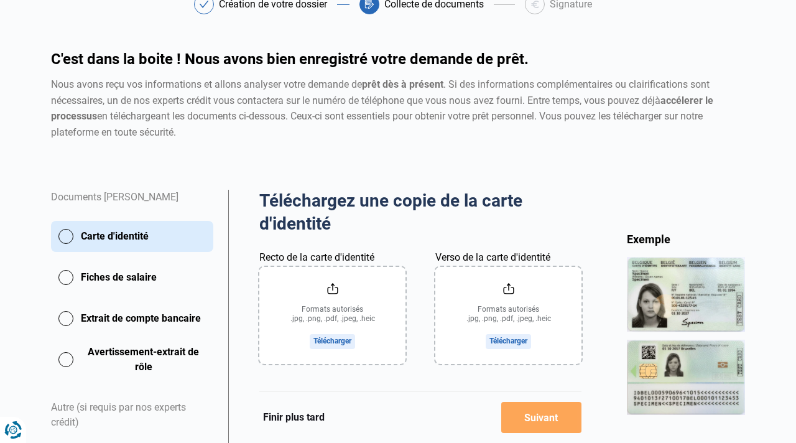
click at [342, 343] on input "Recto de la carte d'identité" at bounding box center [332, 315] width 146 height 97
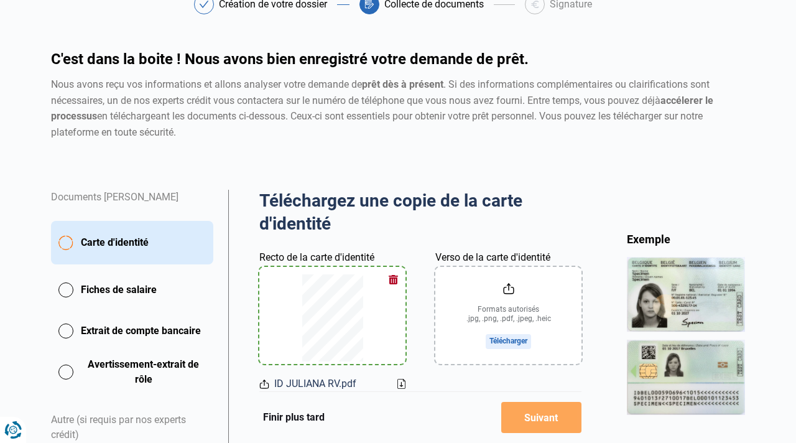
click at [496, 345] on input "Verso de la carte d'identité" at bounding box center [508, 315] width 146 height 97
type input "C:\fakepath\ID JULIANA RV.pdf"
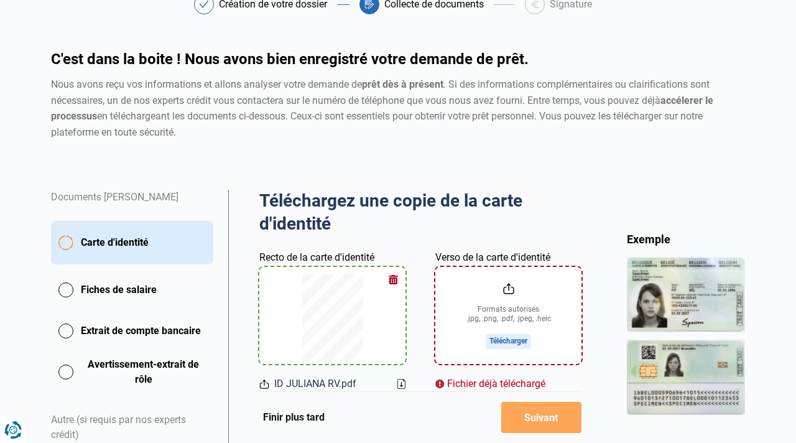
click at [505, 340] on input "Verso de la carte d'identité" at bounding box center [508, 315] width 146 height 97
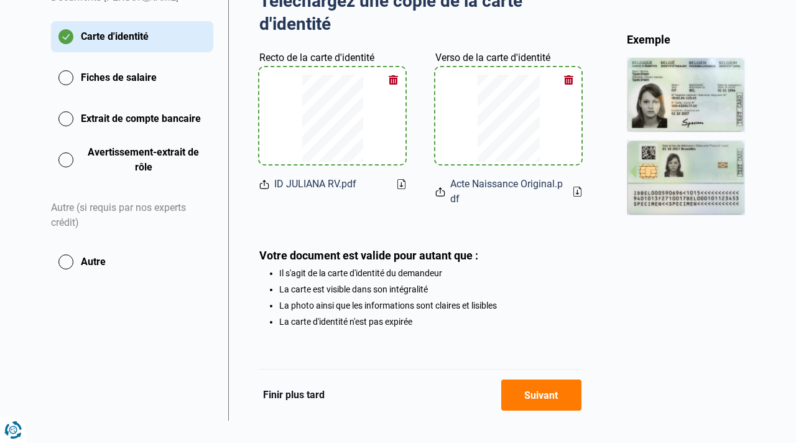
scroll to position [293, 0]
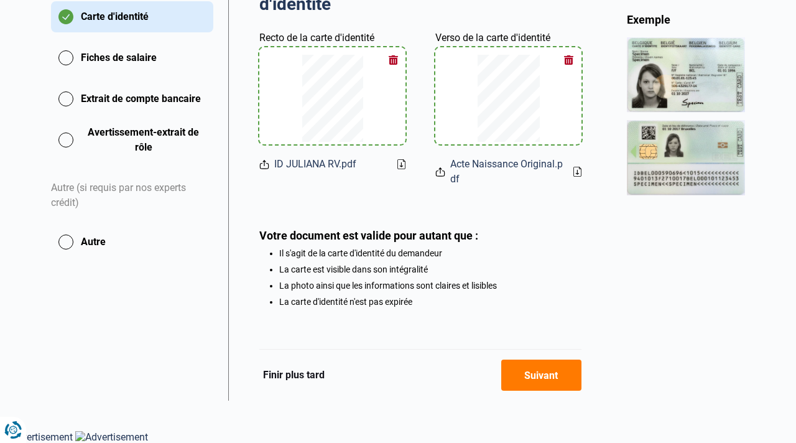
click at [536, 384] on button "Suivant" at bounding box center [541, 375] width 80 height 31
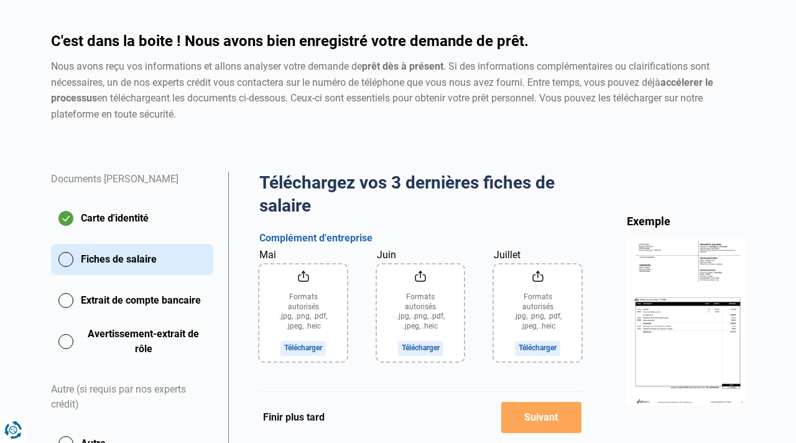
scroll to position [95, 0]
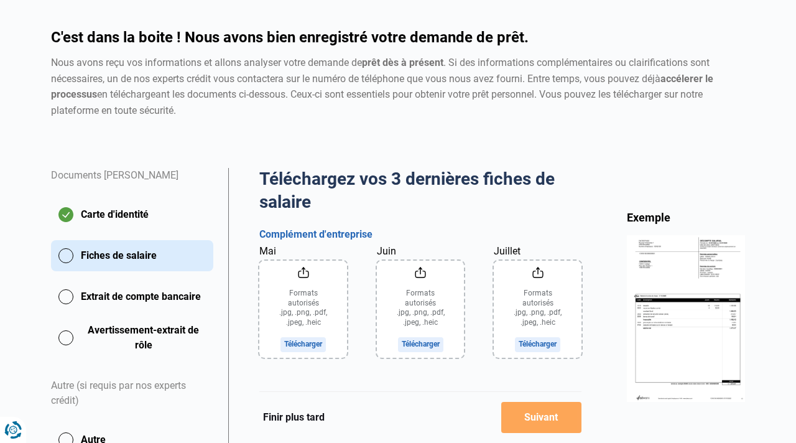
click at [315, 342] on input "Mai" at bounding box center [303, 309] width 88 height 97
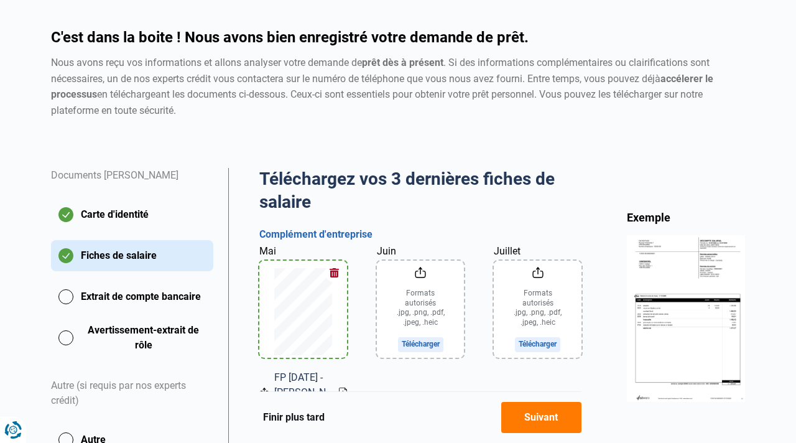
click at [547, 287] on div "Mai FP JUILLET 2025 - SETIMIO JULIANA.pdf Juin Formats autorisés .jpg, .png, .p…" at bounding box center [420, 329] width 322 height 171
drag, startPoint x: 553, startPoint y: 291, endPoint x: 440, endPoint y: 291, distance: 113.2
click at [440, 291] on div "Mai FP JUILLET 2025 - SETIMIO JULIANA.pdf Juin Formats autorisés .jpg, .png, .p…" at bounding box center [420, 329] width 322 height 171
click at [531, 342] on input "Juillet" at bounding box center [538, 309] width 88 height 97
type input "C:\fakepath\FP JUILLET 2025 - SETIMIO JULIANA.pdf"
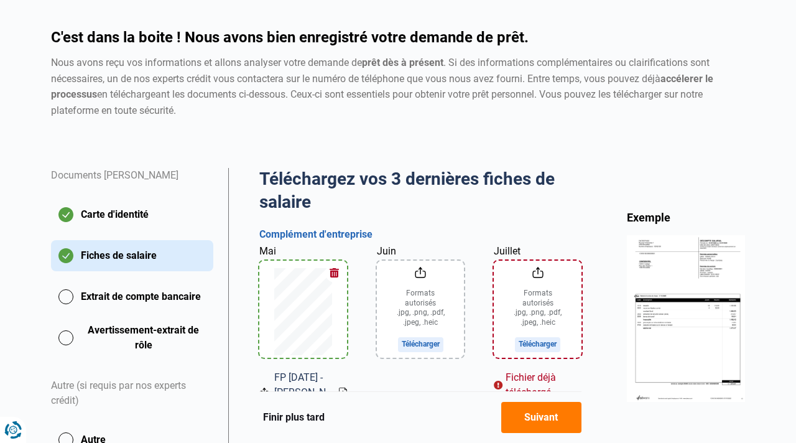
click at [335, 269] on button "button" at bounding box center [334, 273] width 19 height 19
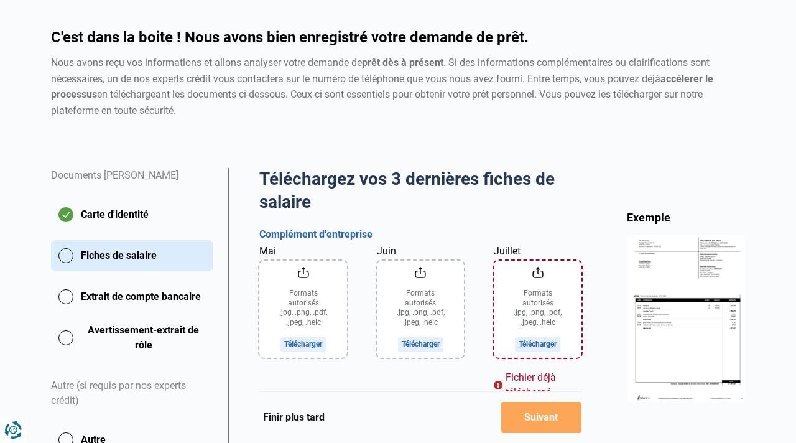
click at [531, 347] on input "Juillet" at bounding box center [538, 309] width 88 height 97
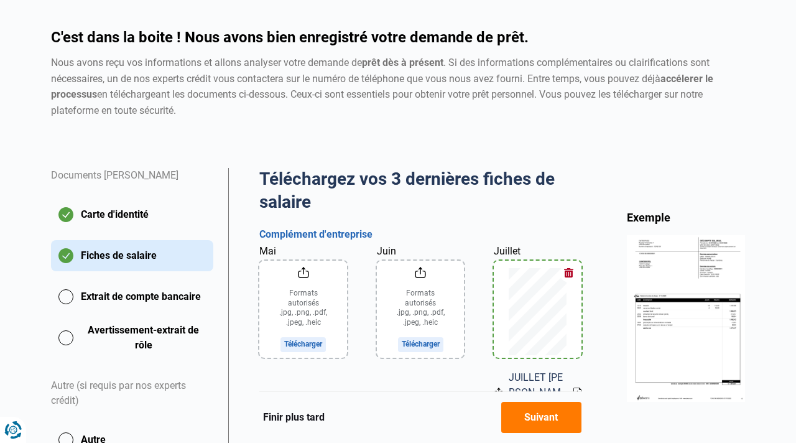
click at [309, 346] on input "Mai" at bounding box center [303, 309] width 88 height 97
click at [531, 414] on button "Suivant" at bounding box center [541, 417] width 80 height 31
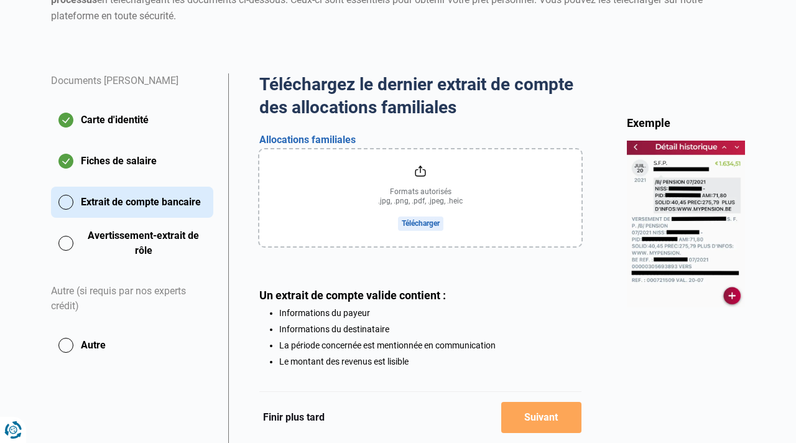
scroll to position [190, 0]
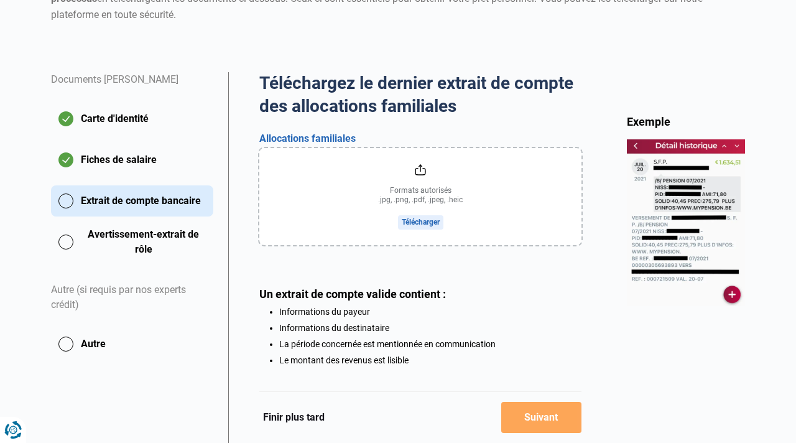
click at [431, 222] on input "file" at bounding box center [420, 196] width 322 height 97
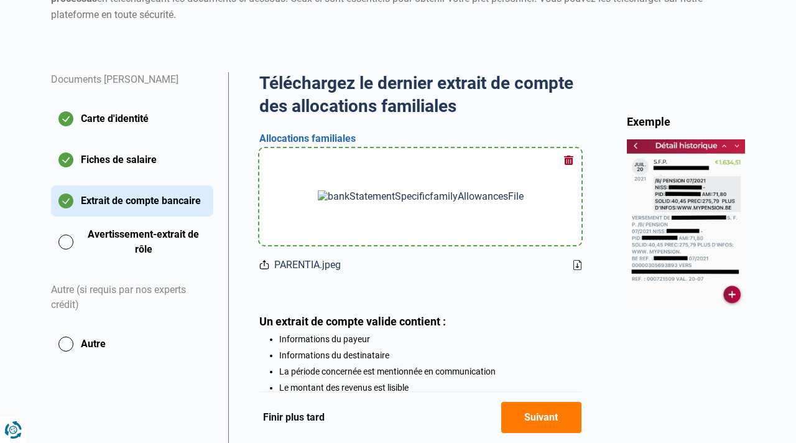
click at [547, 416] on button "Suivant" at bounding box center [541, 417] width 80 height 31
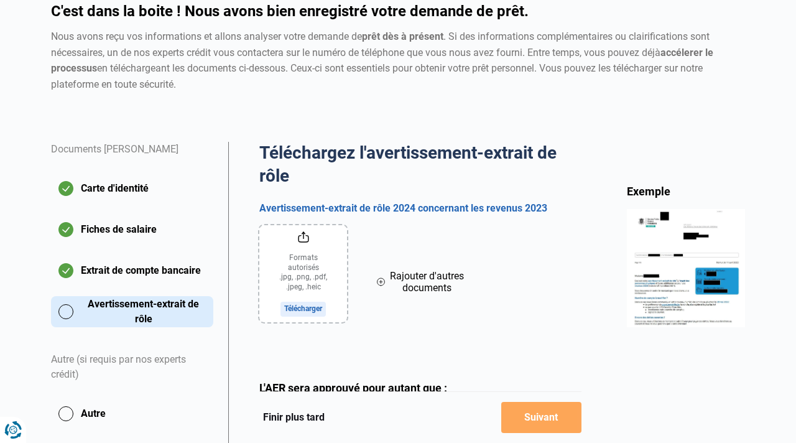
scroll to position [121, 0]
click at [315, 307] on input "file" at bounding box center [302, 273] width 87 height 97
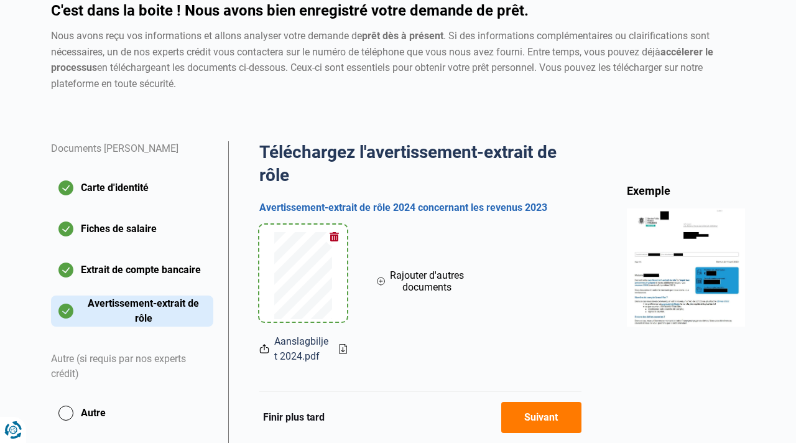
click at [528, 419] on button "Suivant" at bounding box center [541, 417] width 80 height 31
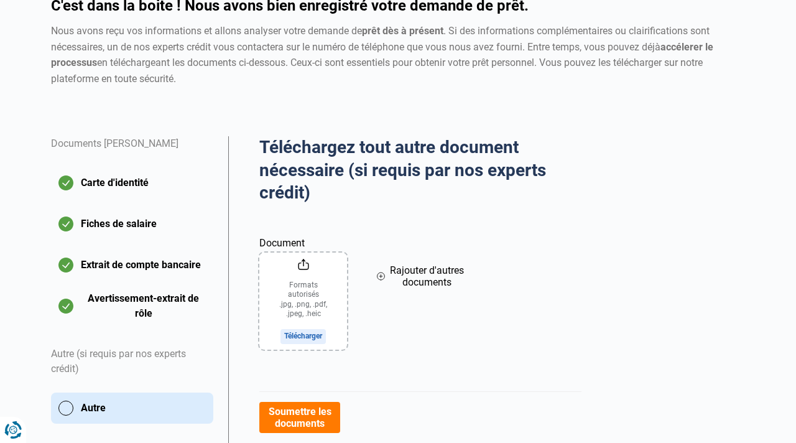
scroll to position [130, 0]
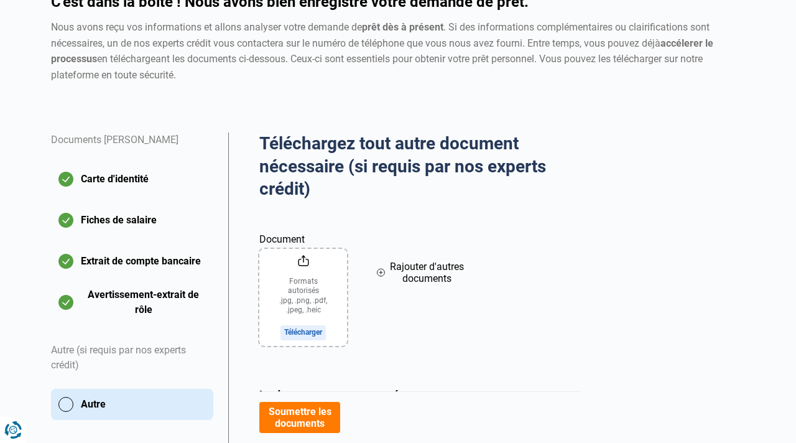
click at [322, 420] on button "Soumettre les documents" at bounding box center [299, 417] width 80 height 31
